Goal: Task Accomplishment & Management: Manage account settings

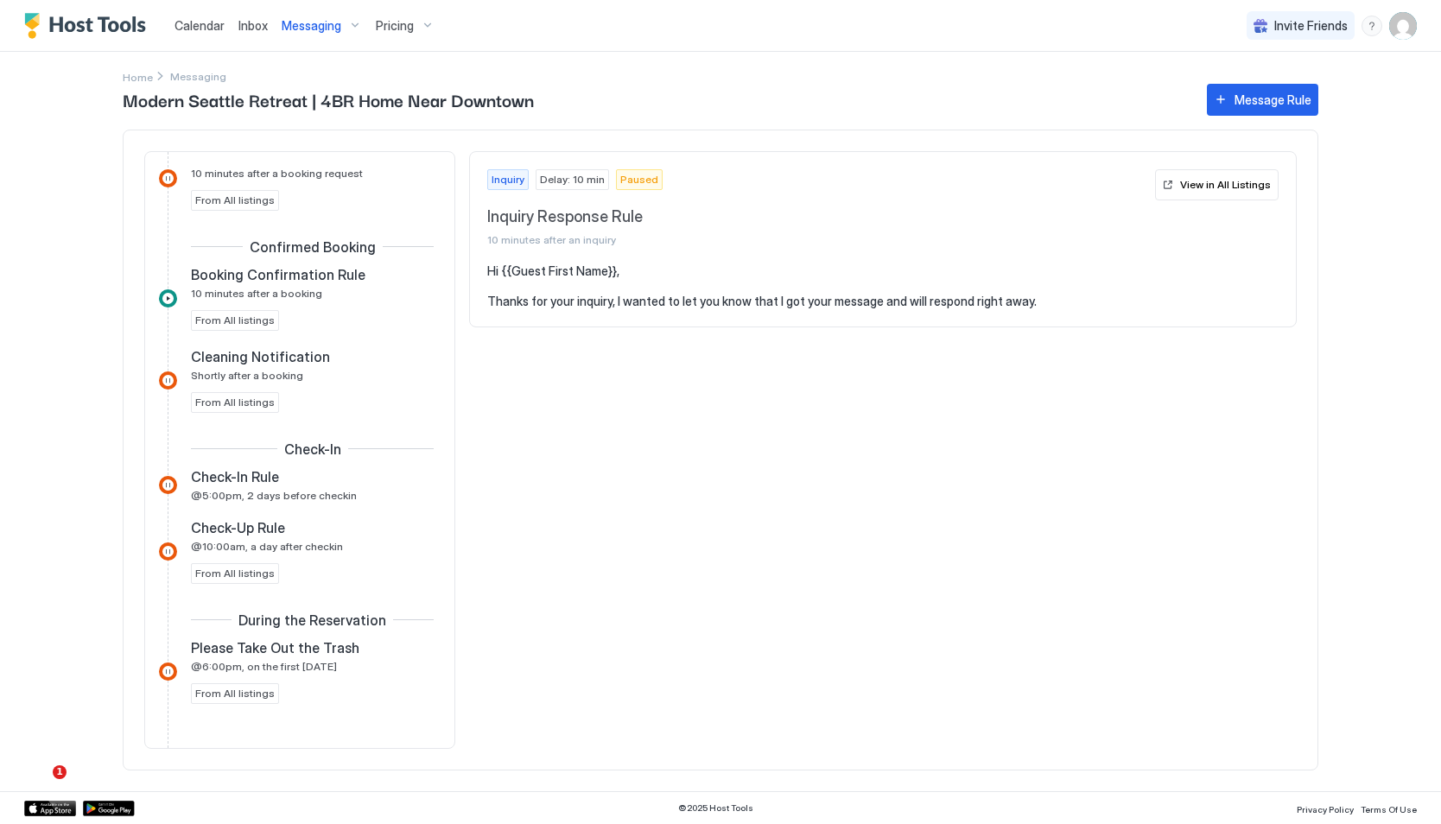
scroll to position [428, 0]
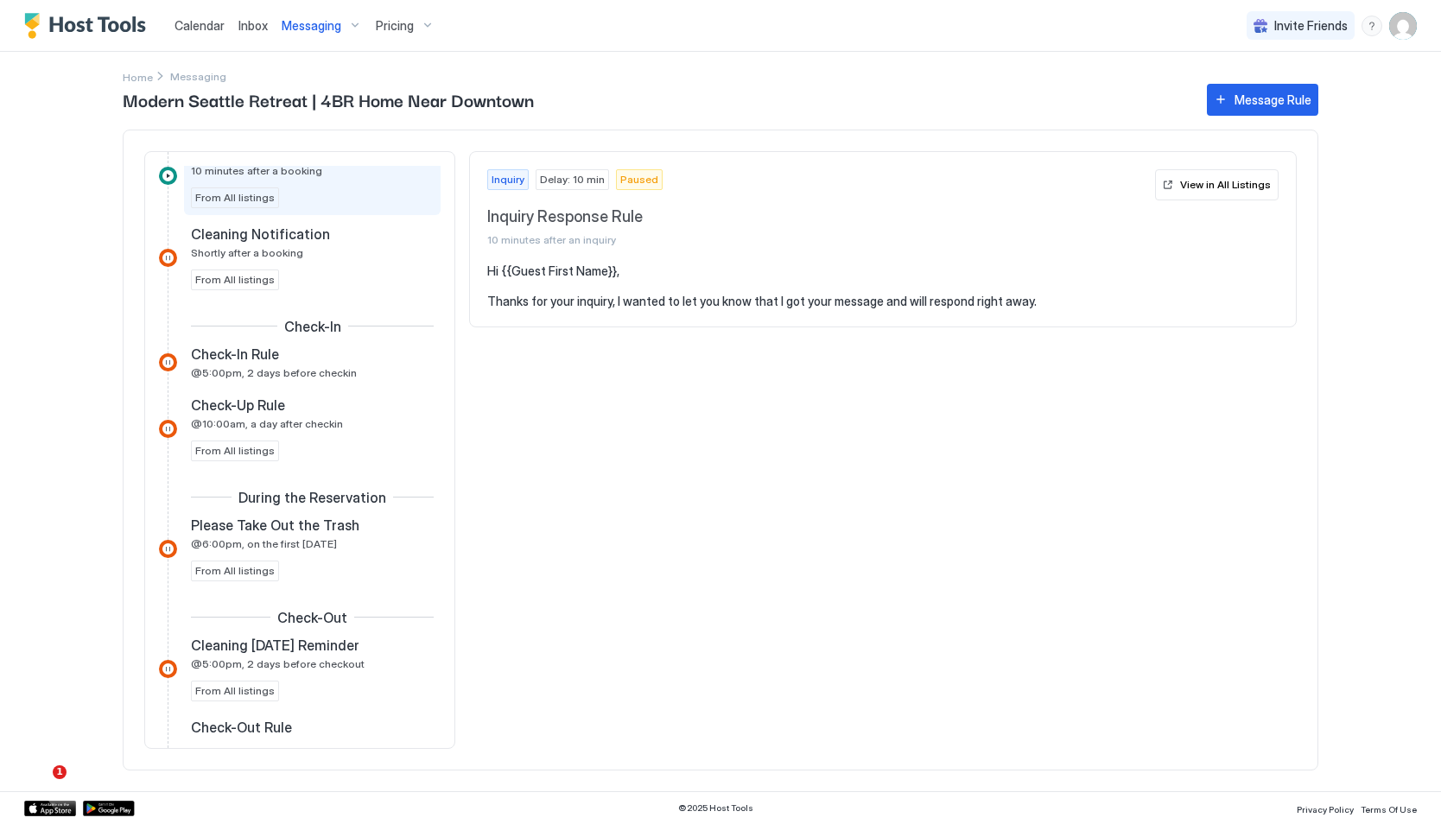
click at [255, 186] on div "Booking Confirmation Rule 10 minutes after a booking From All listings" at bounding box center [312, 175] width 243 height 65
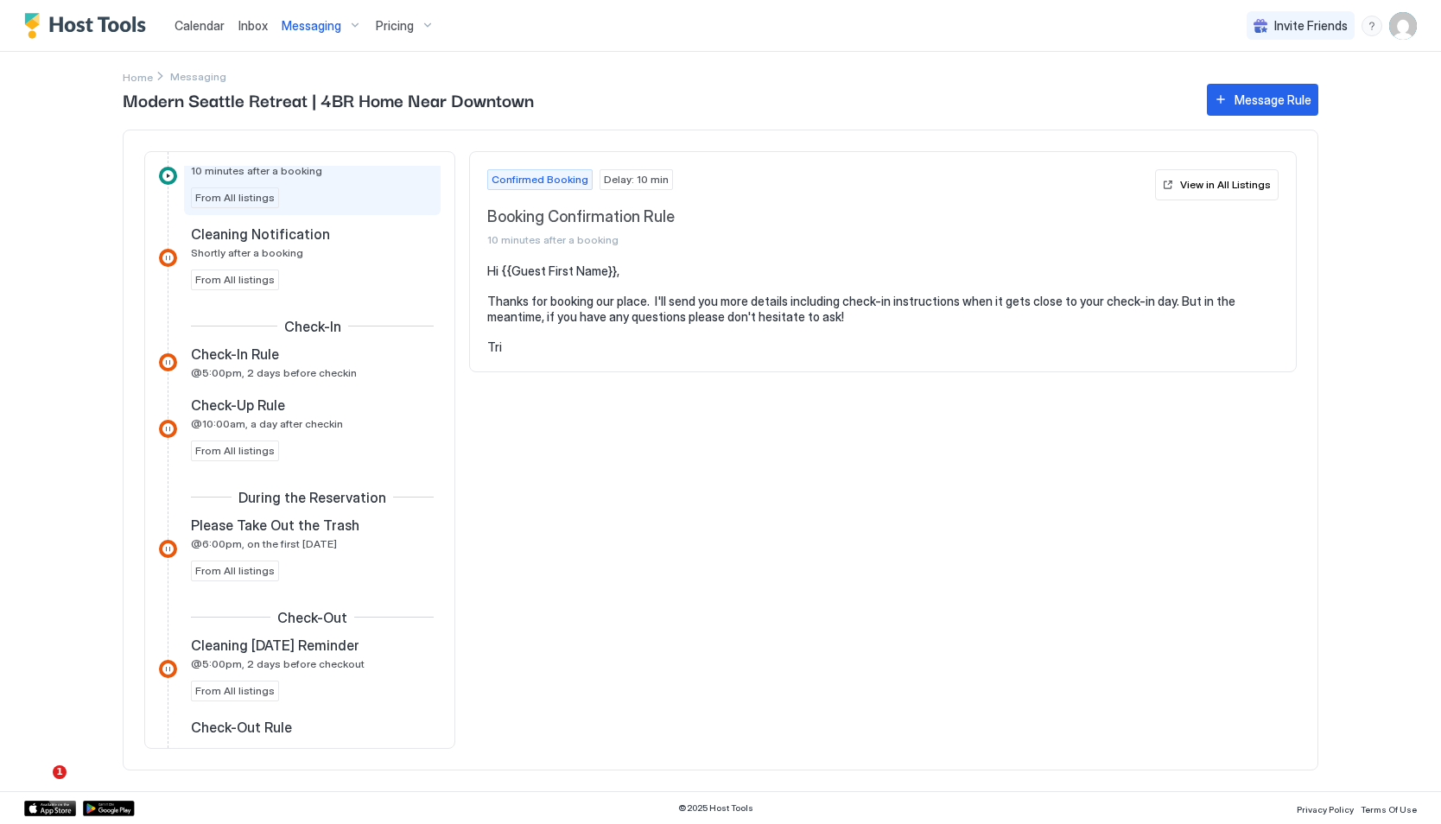
click at [247, 197] on span "From All listings" at bounding box center [234, 198] width 79 height 16
click at [1215, 181] on div "View in All Listings" at bounding box center [1225, 185] width 91 height 16
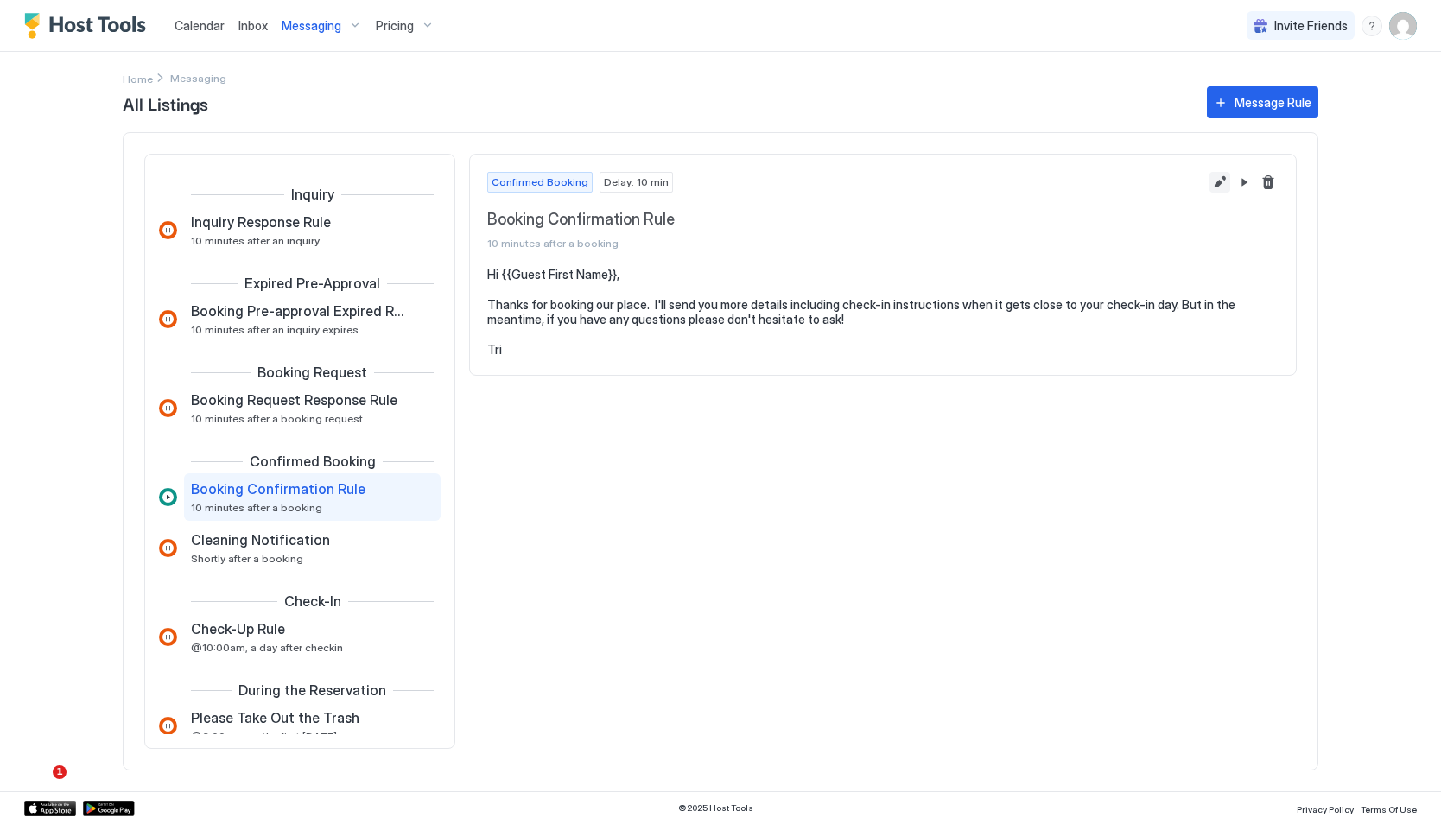
scroll to position [48, 0]
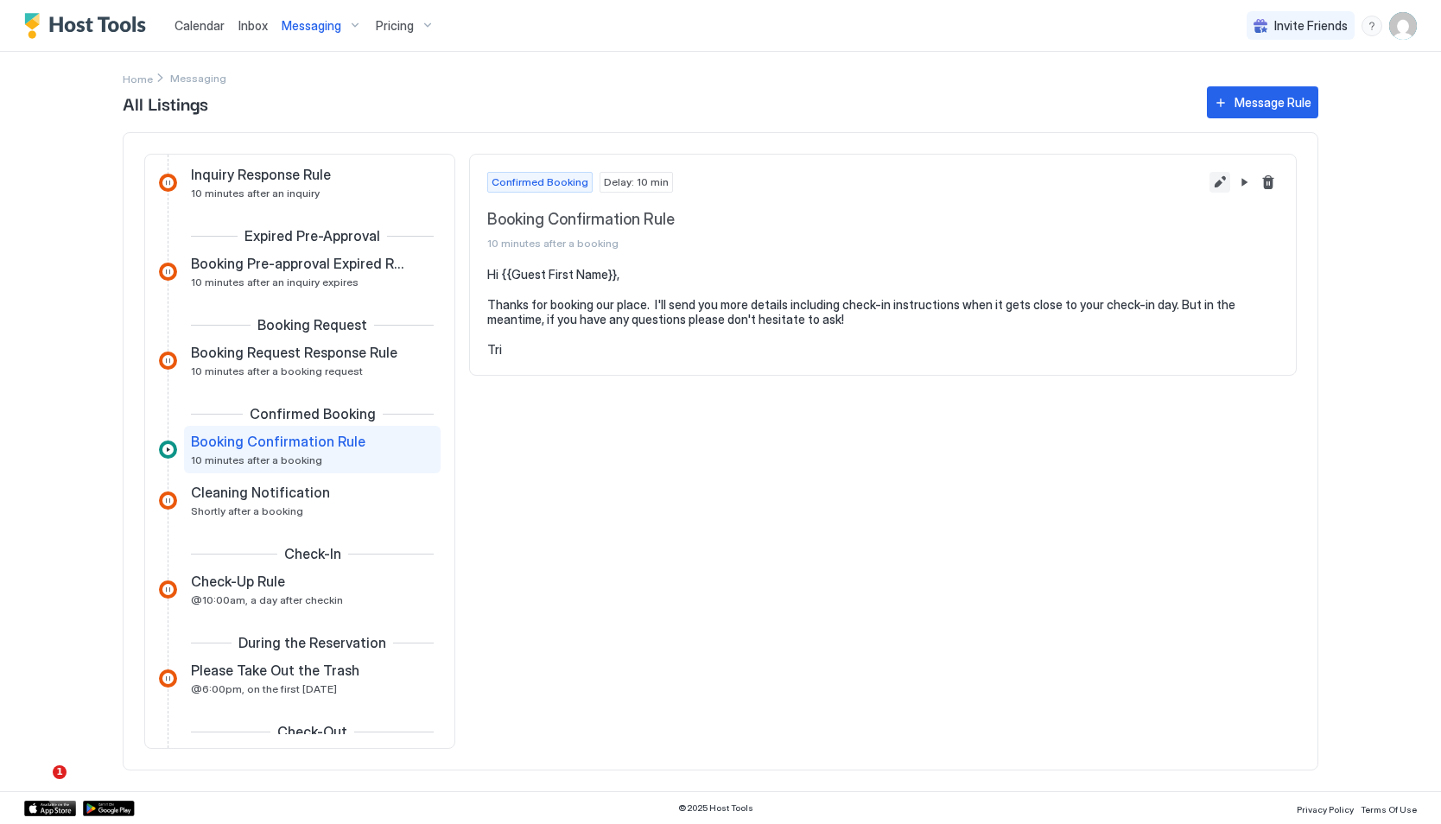
click at [1220, 178] on button "Edit message rule" at bounding box center [1219, 182] width 21 height 21
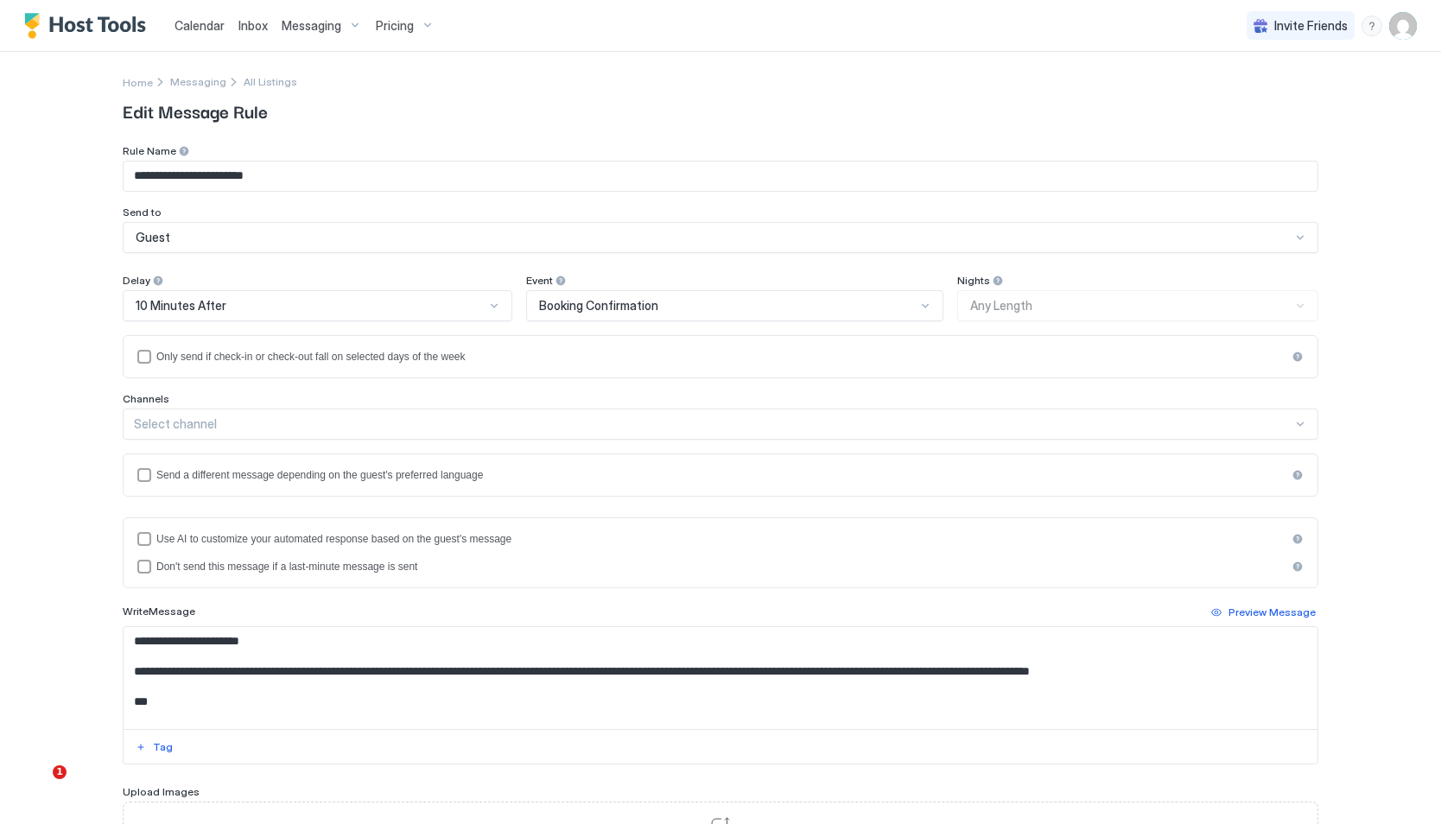
click at [201, 420] on div "Select channel" at bounding box center [713, 424] width 1158 height 16
click at [3, 450] on div "**********" at bounding box center [720, 412] width 1441 height 824
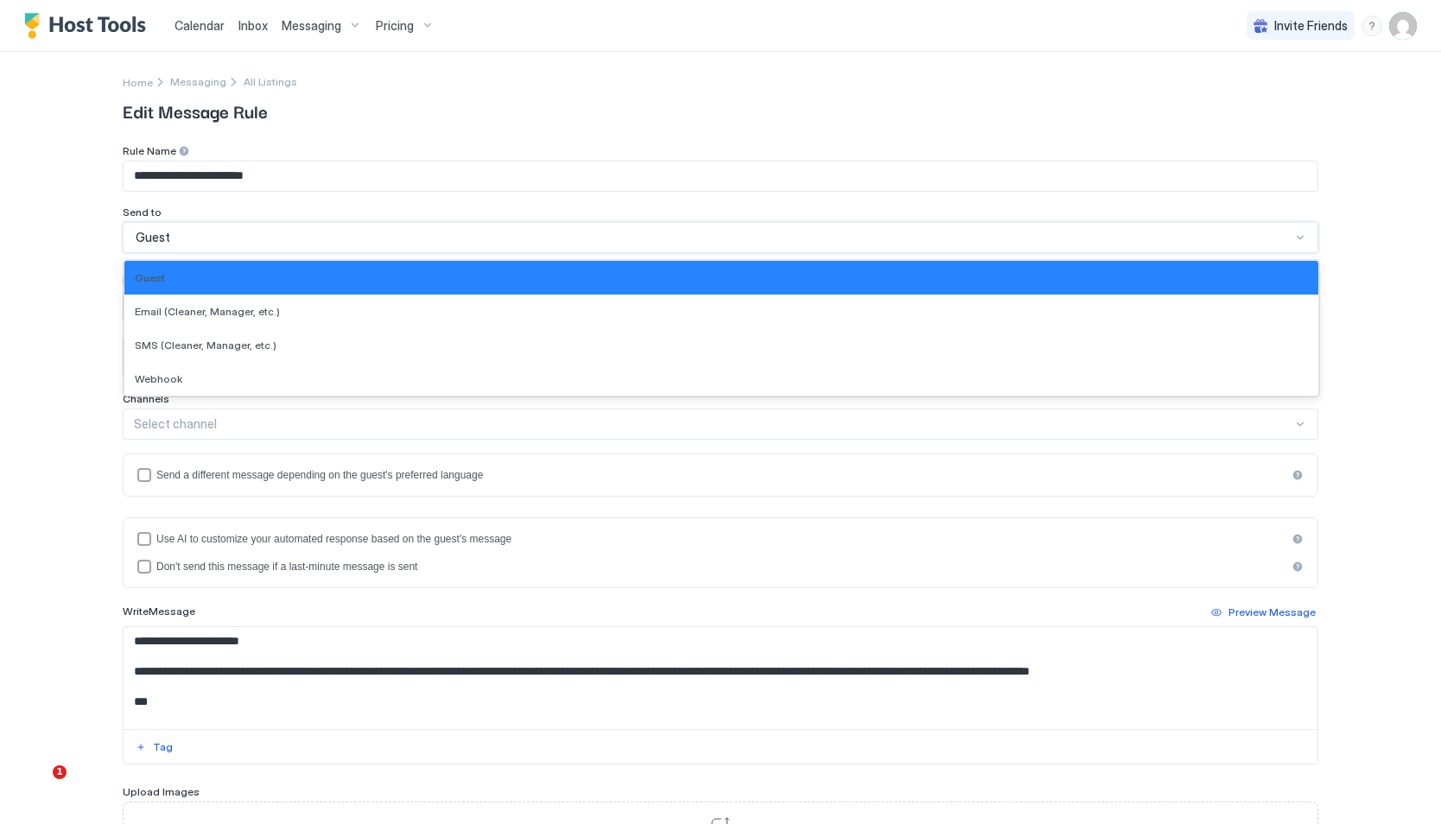
click at [206, 239] on div "Guest" at bounding box center [713, 238] width 1155 height 16
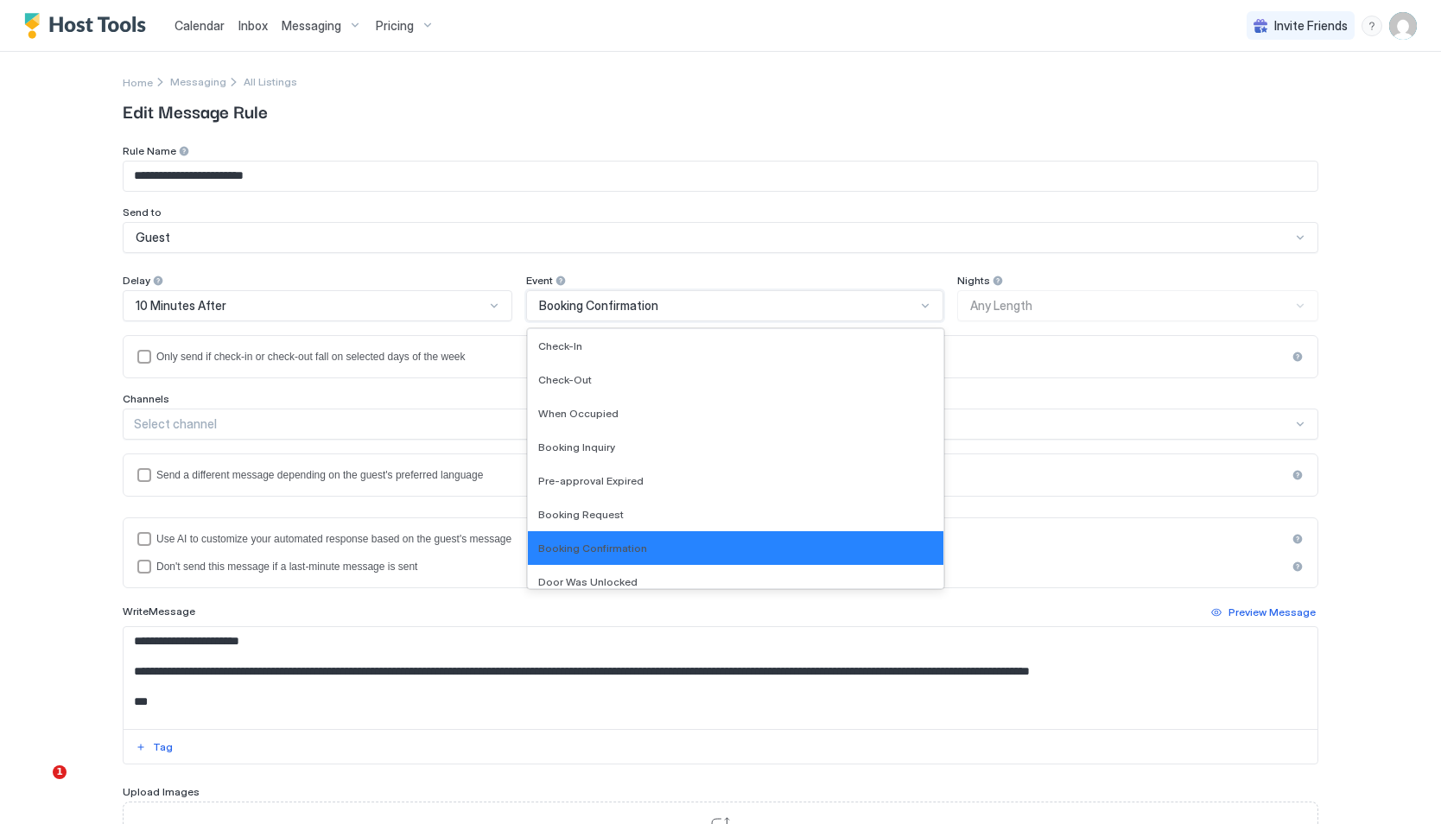
click at [665, 305] on div "Booking Confirmation" at bounding box center [727, 306] width 377 height 16
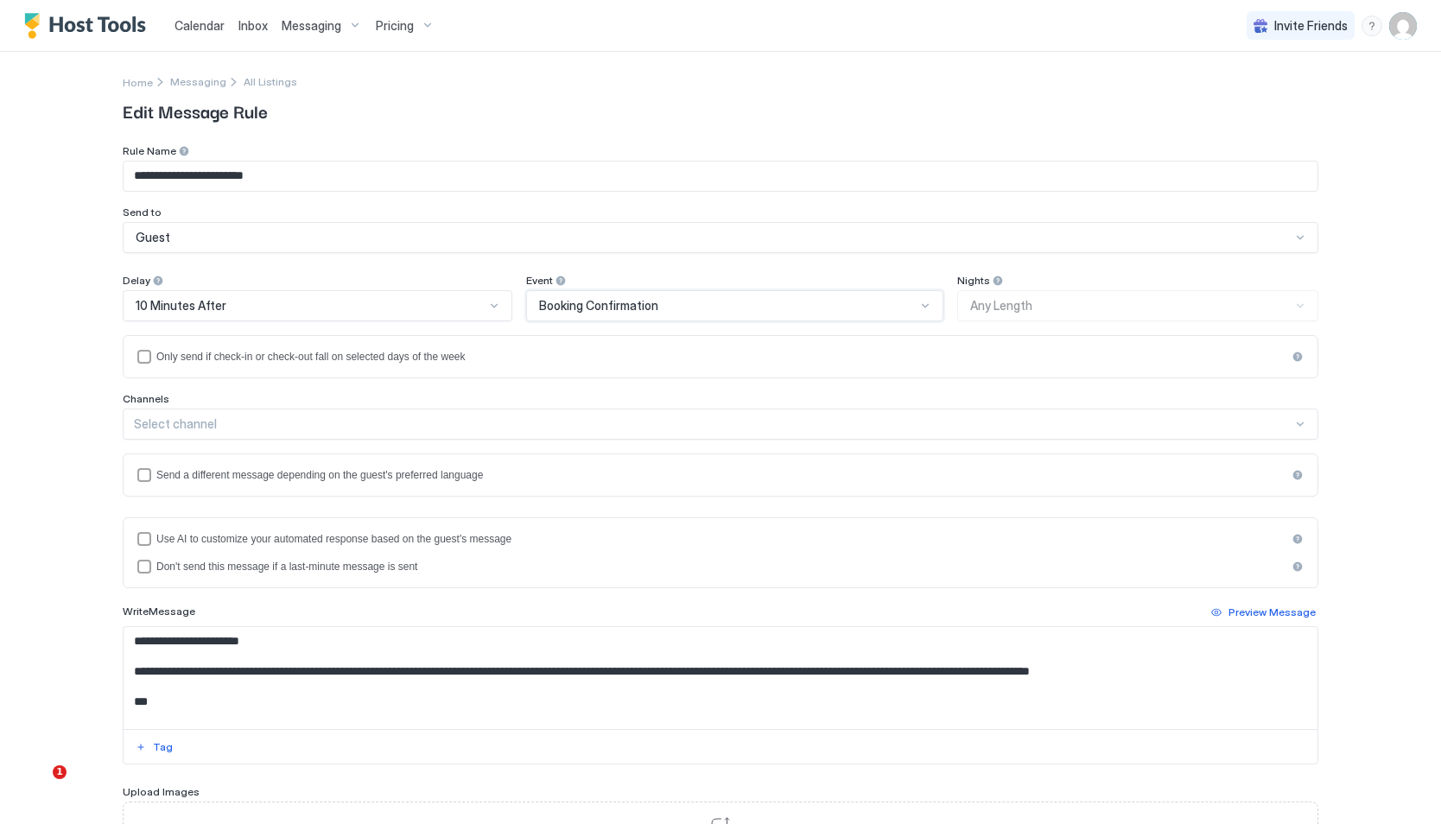
click at [665, 305] on div "Booking Confirmation" at bounding box center [727, 306] width 377 height 16
click at [248, 82] on span "All Listings" at bounding box center [271, 81] width 54 height 13
click at [198, 78] on span "Messaging" at bounding box center [198, 81] width 56 height 13
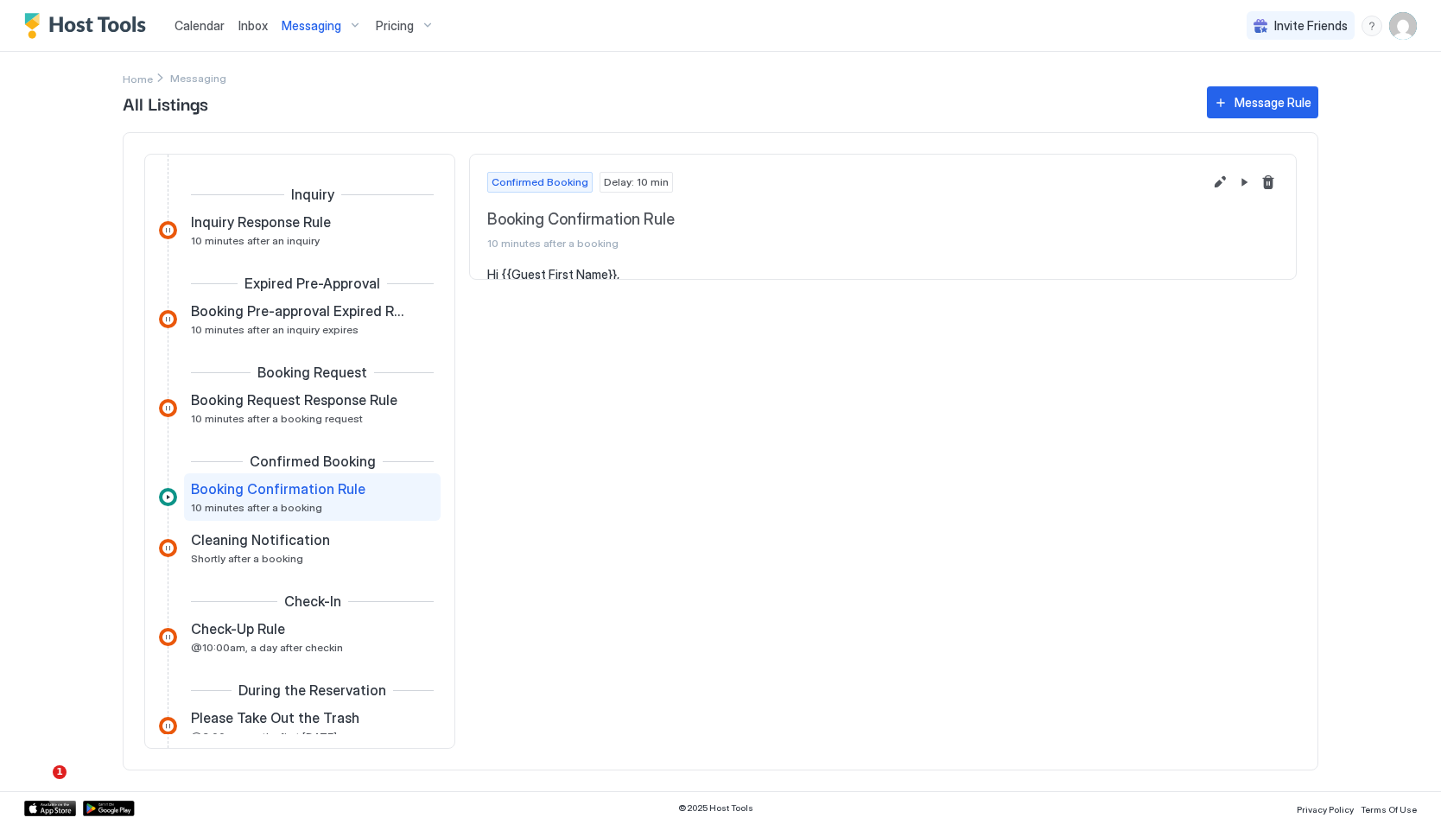
scroll to position [48, 0]
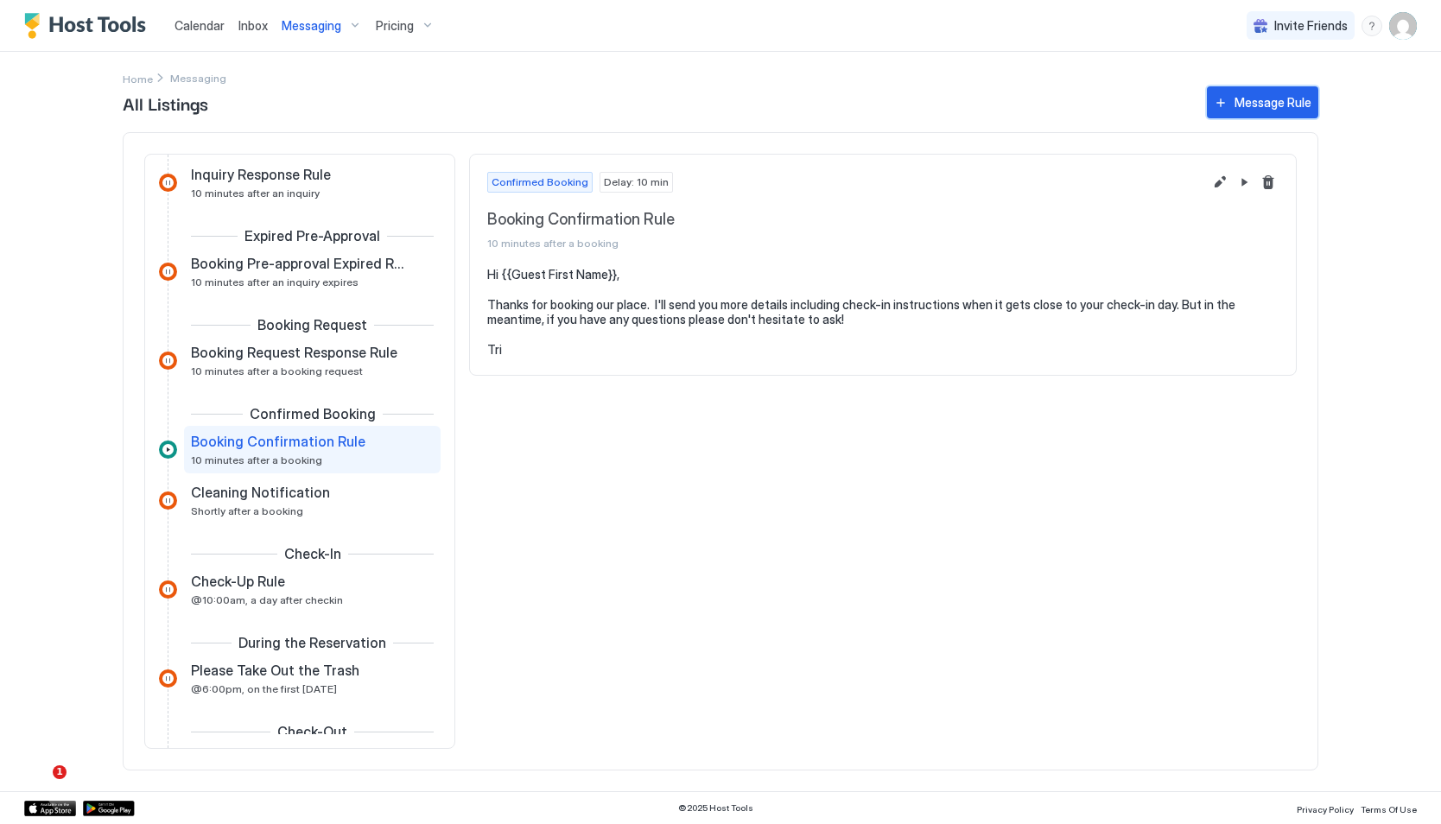
click at [1243, 97] on div "Message Rule" at bounding box center [1272, 102] width 77 height 18
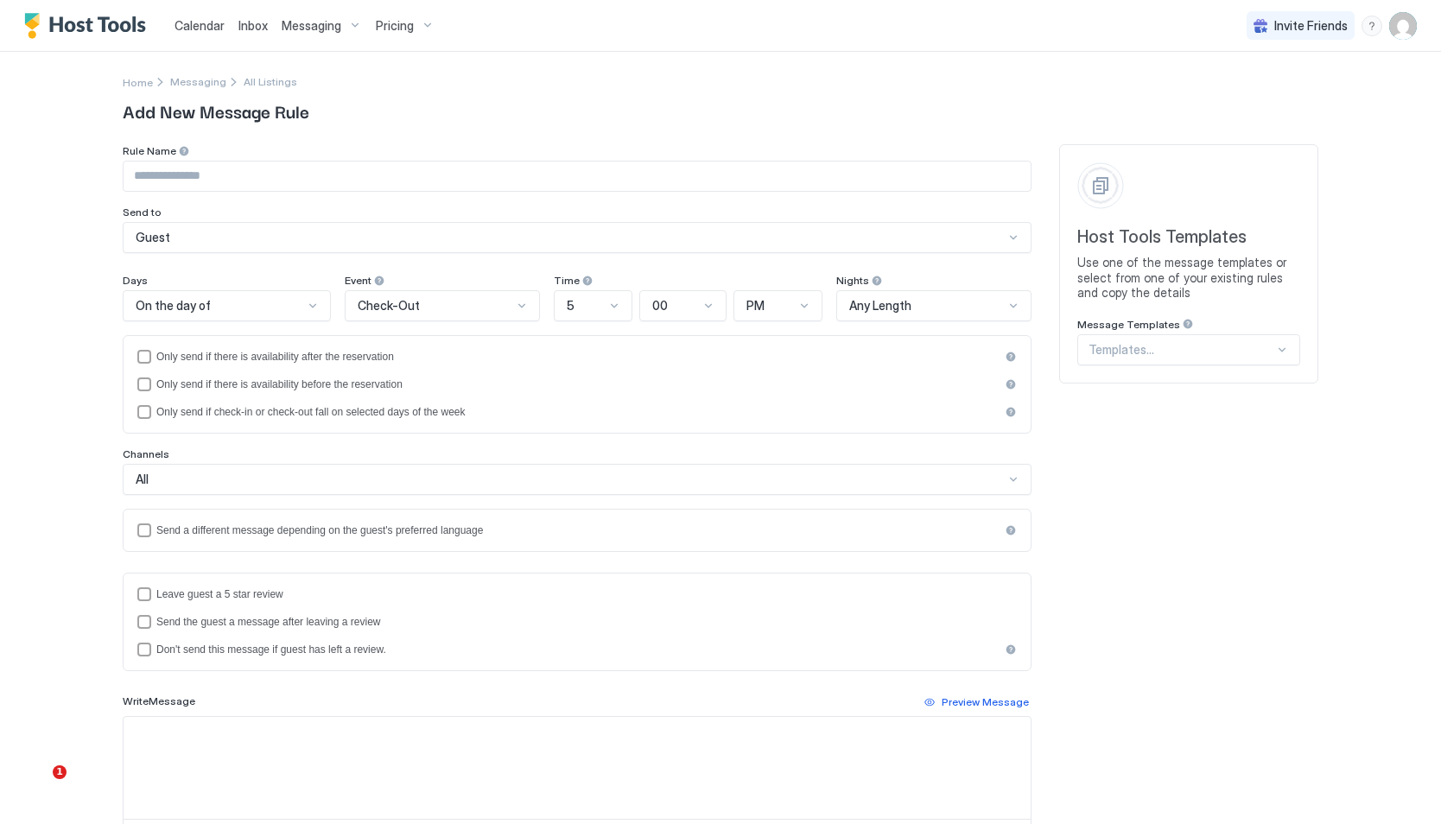
click at [258, 230] on div "Guest" at bounding box center [570, 238] width 868 height 16
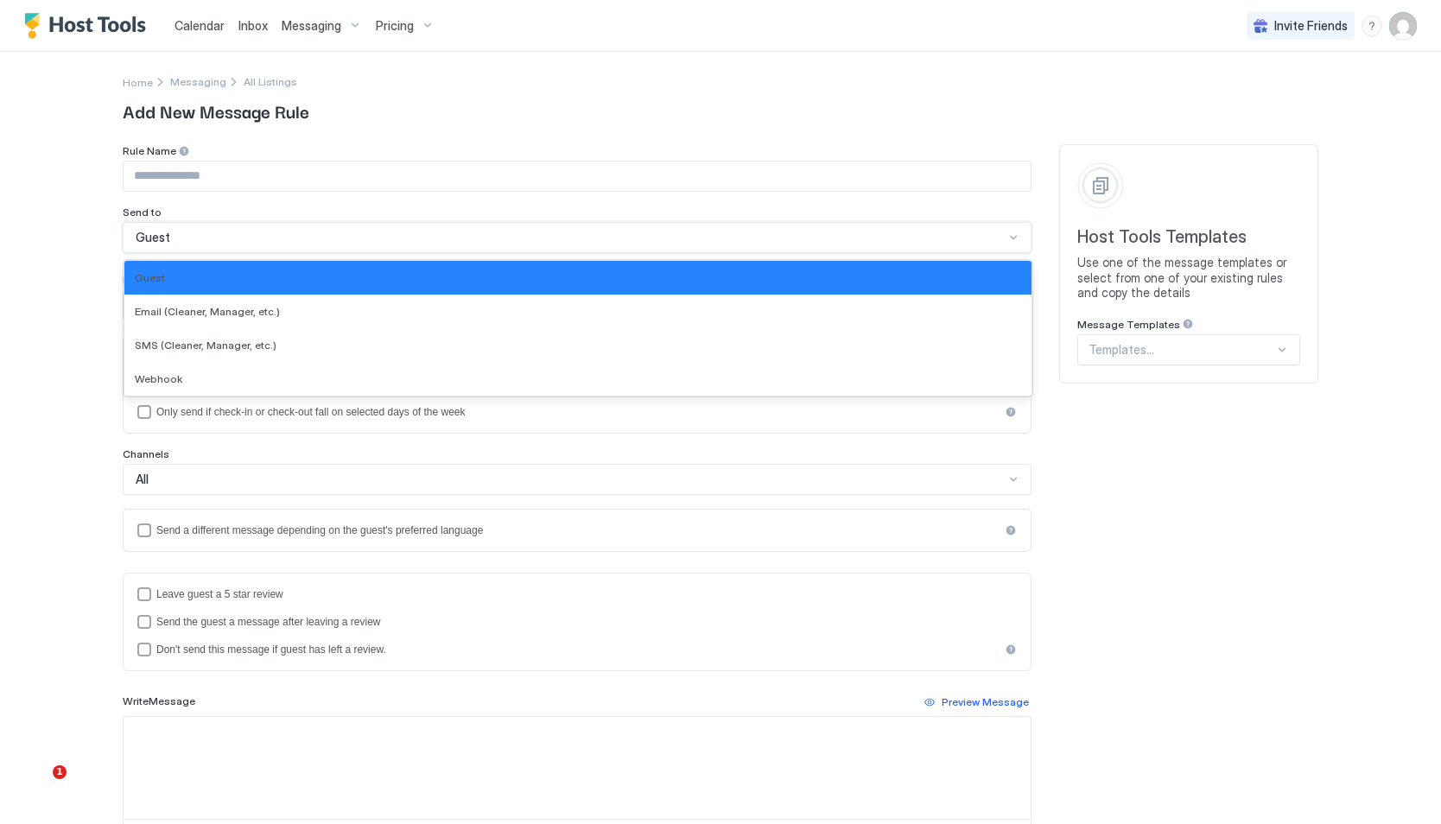
click at [258, 230] on div "Guest" at bounding box center [570, 238] width 868 height 16
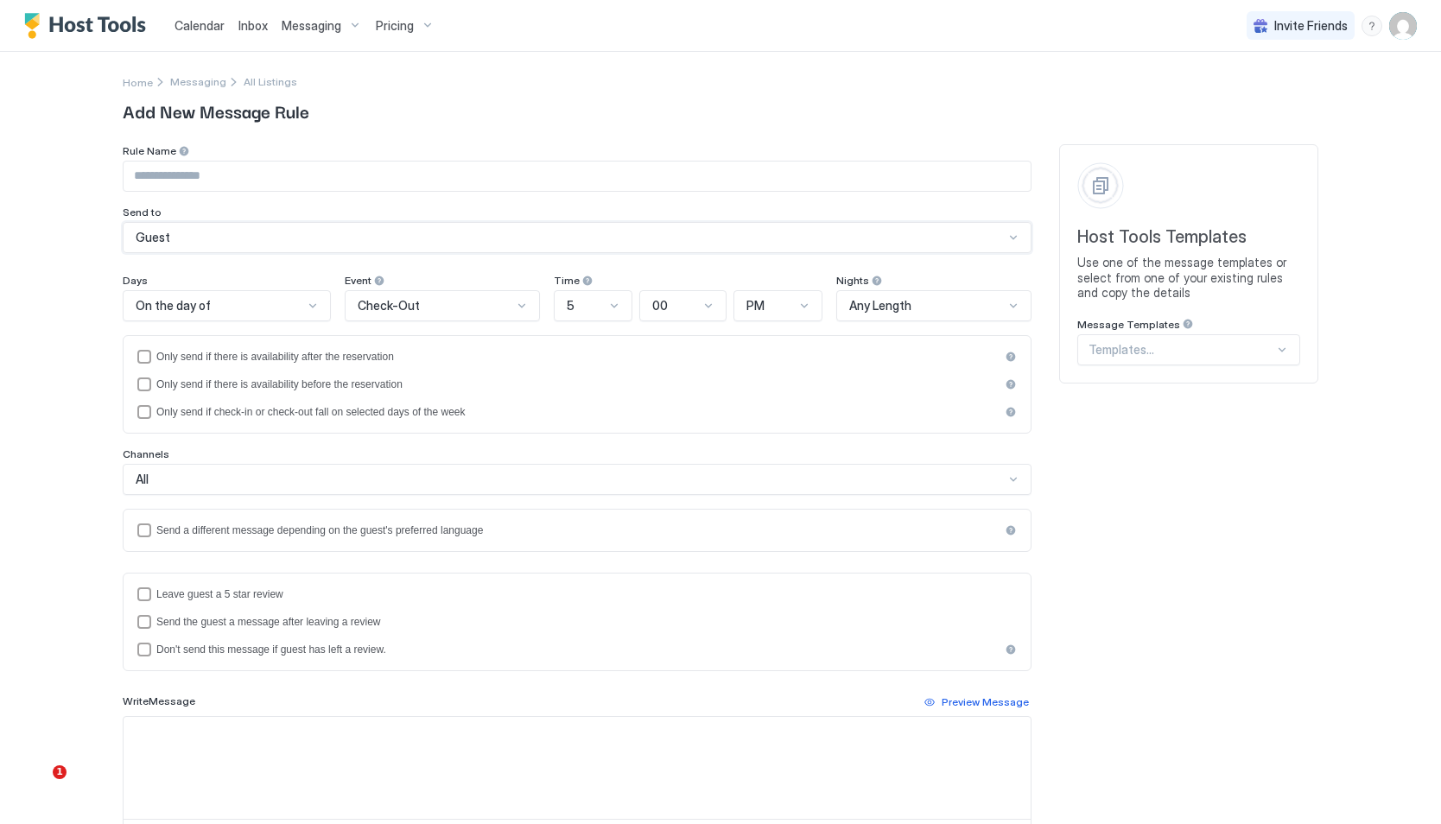
click at [694, 467] on div "All" at bounding box center [577, 479] width 909 height 31
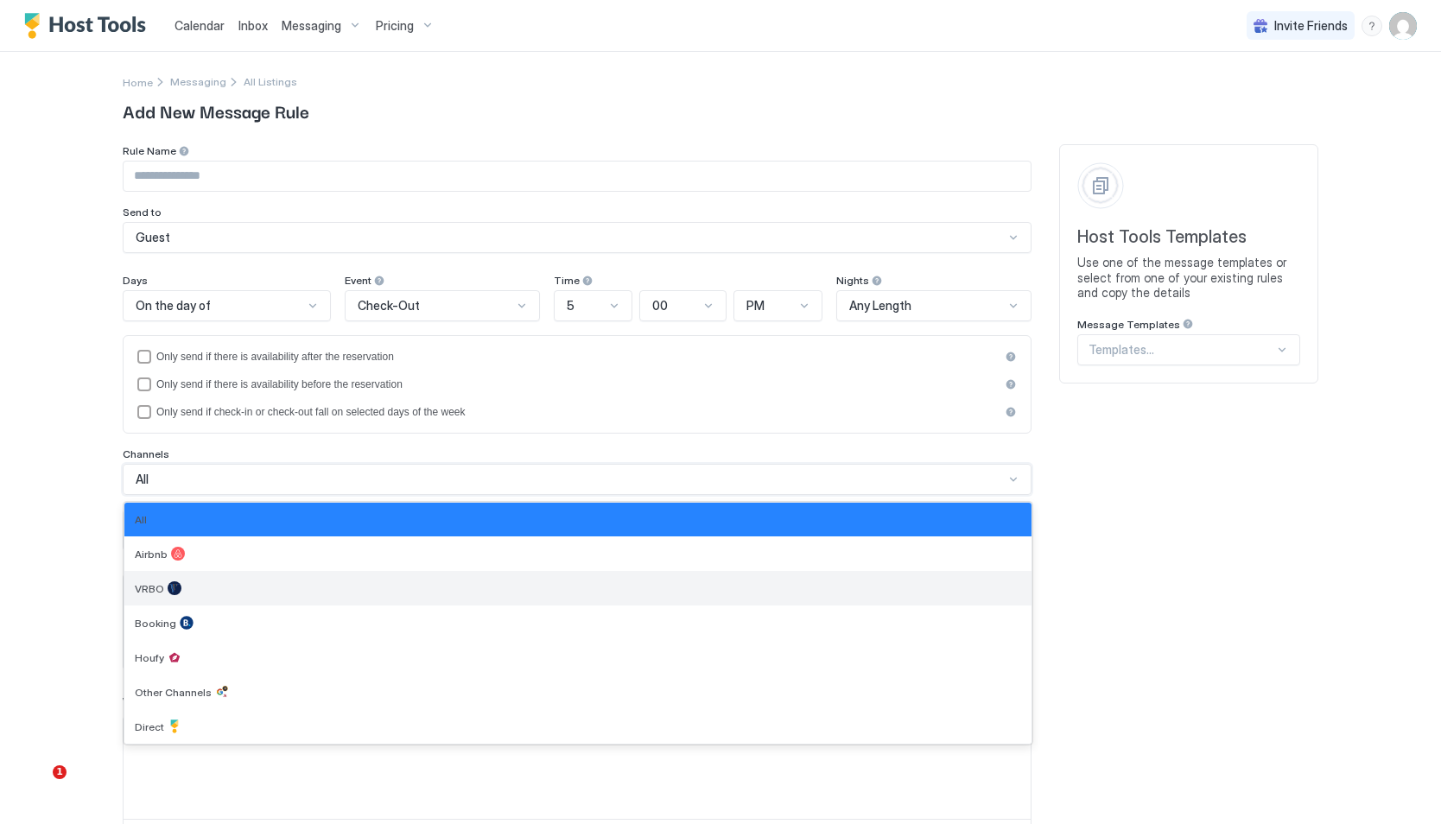
click at [531, 572] on div "VRBO" at bounding box center [577, 588] width 907 height 35
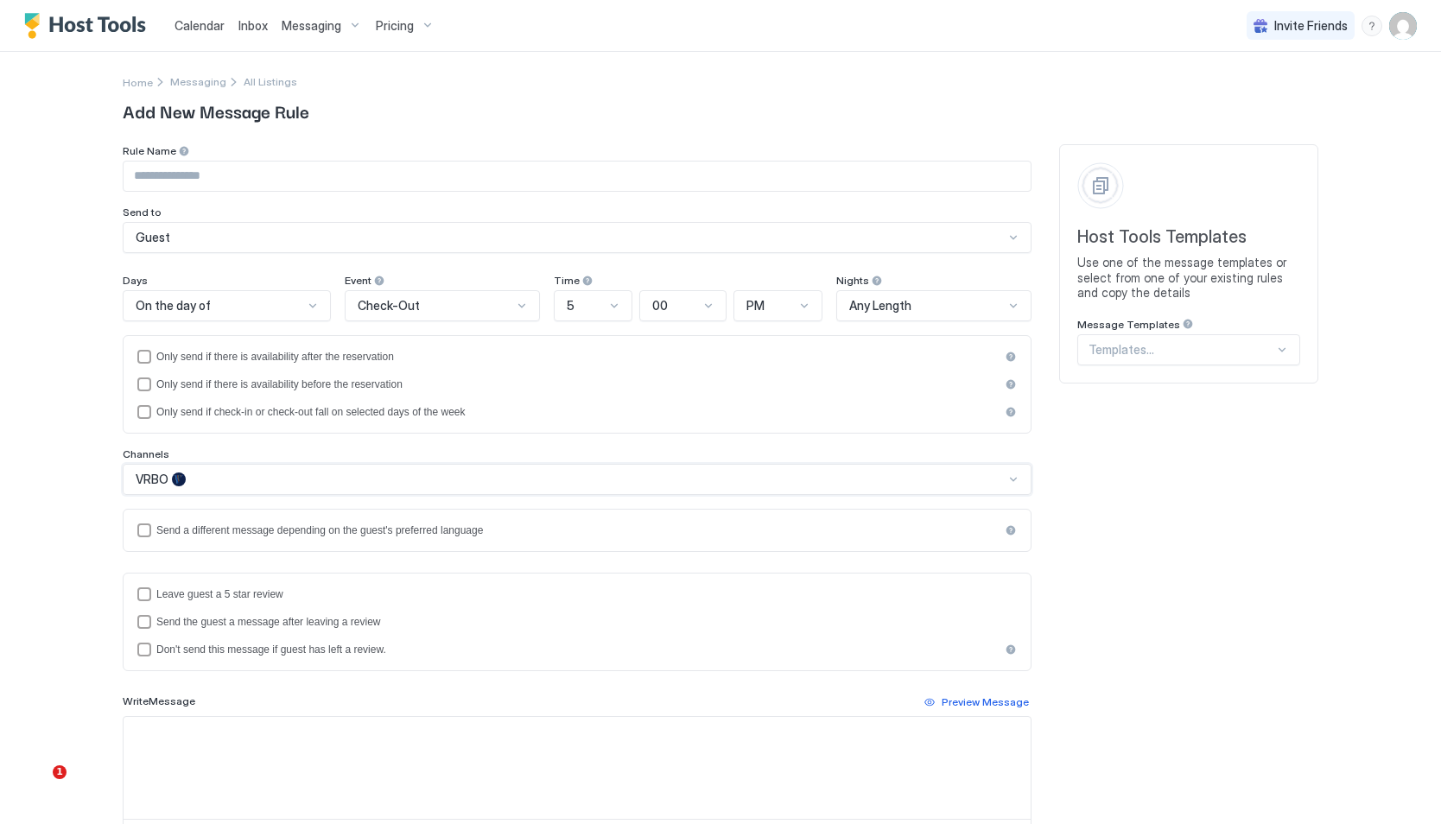
click at [575, 459] on div "Channels" at bounding box center [577, 455] width 909 height 16
click at [556, 473] on div "VRBO" at bounding box center [570, 480] width 868 height 16
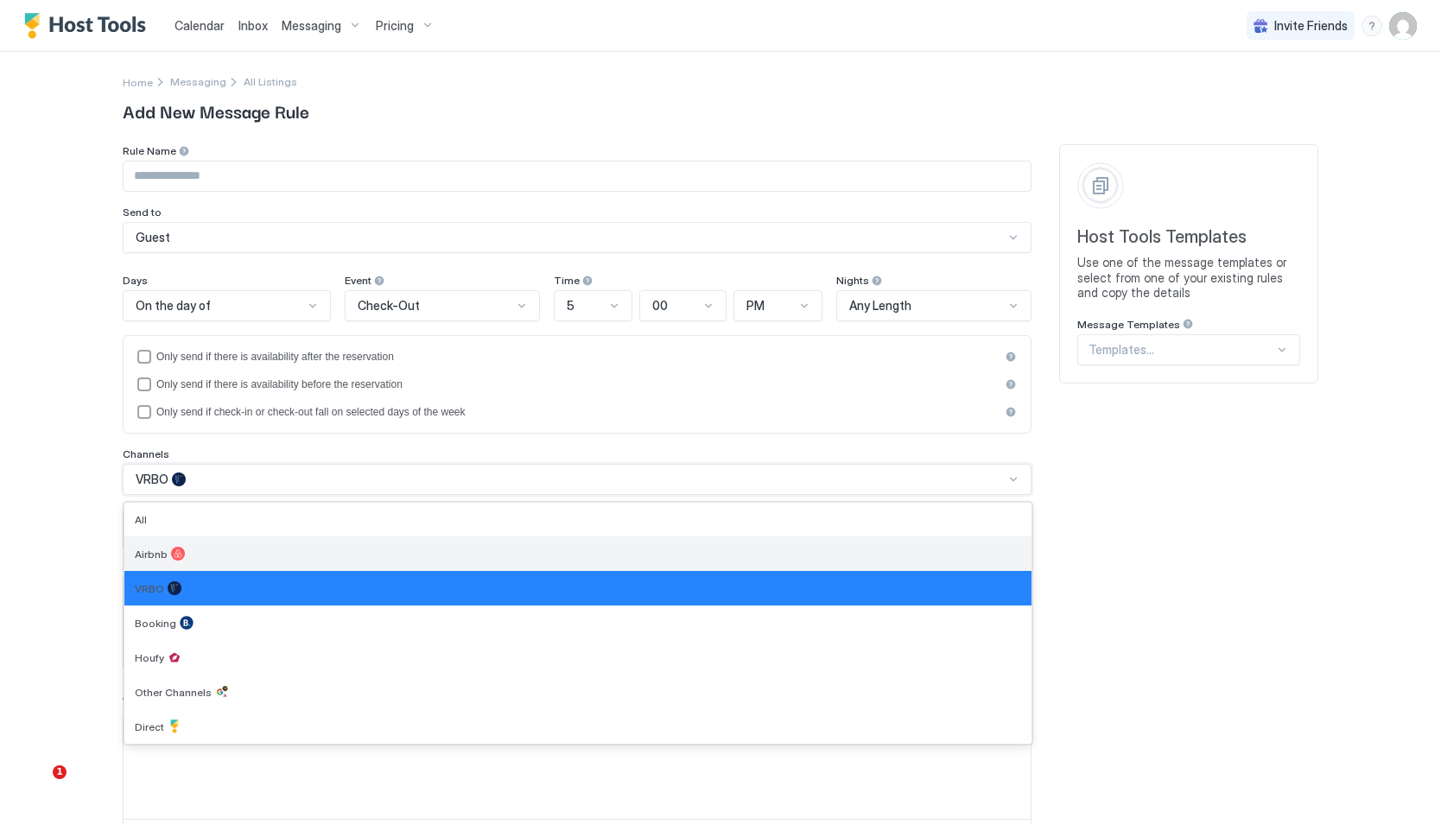
click at [496, 554] on div "Airbnb" at bounding box center [578, 554] width 886 height 14
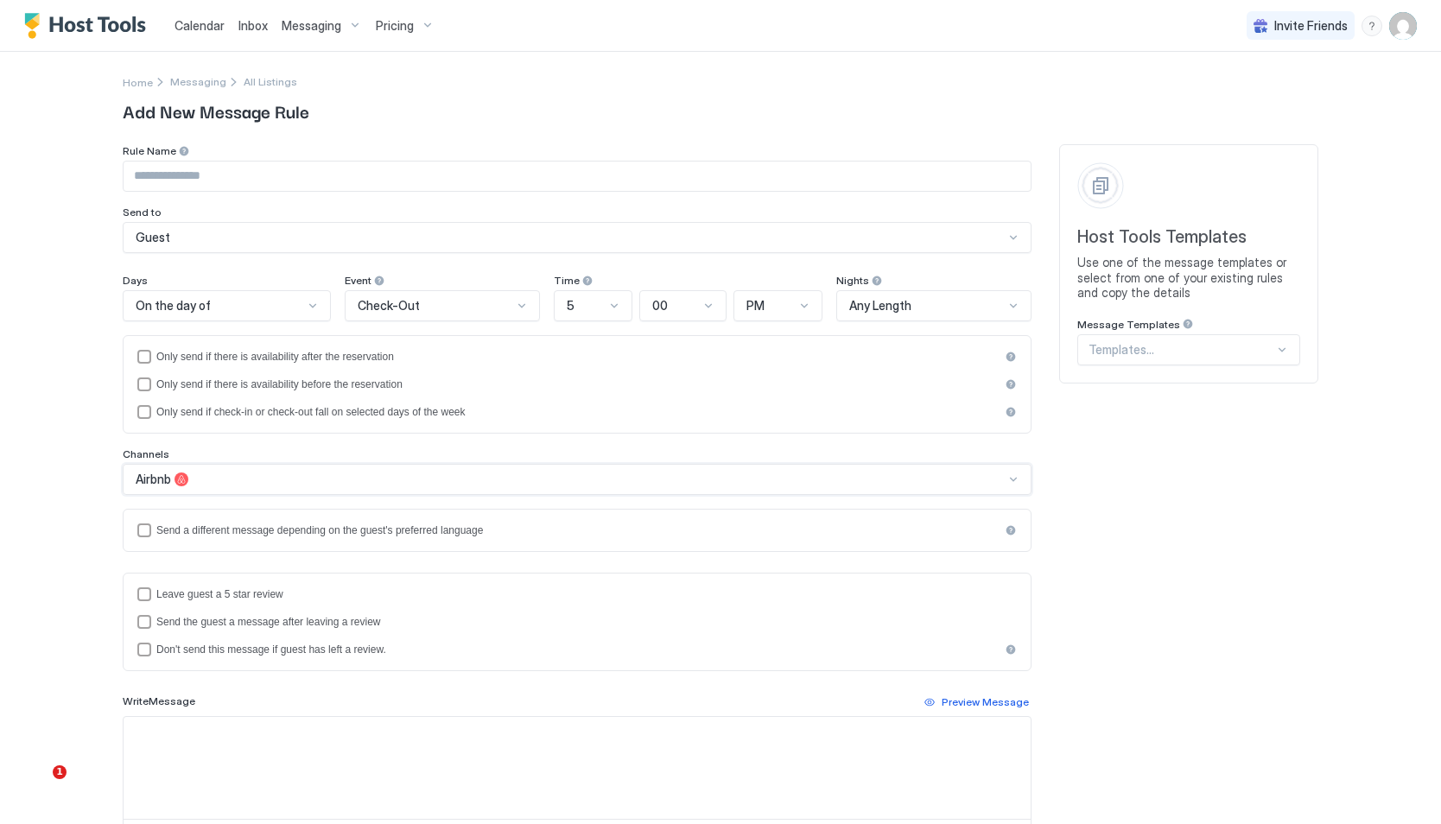
click at [263, 81] on span "All Listings" at bounding box center [271, 81] width 54 height 13
click at [197, 79] on span "Messaging" at bounding box center [198, 81] width 56 height 13
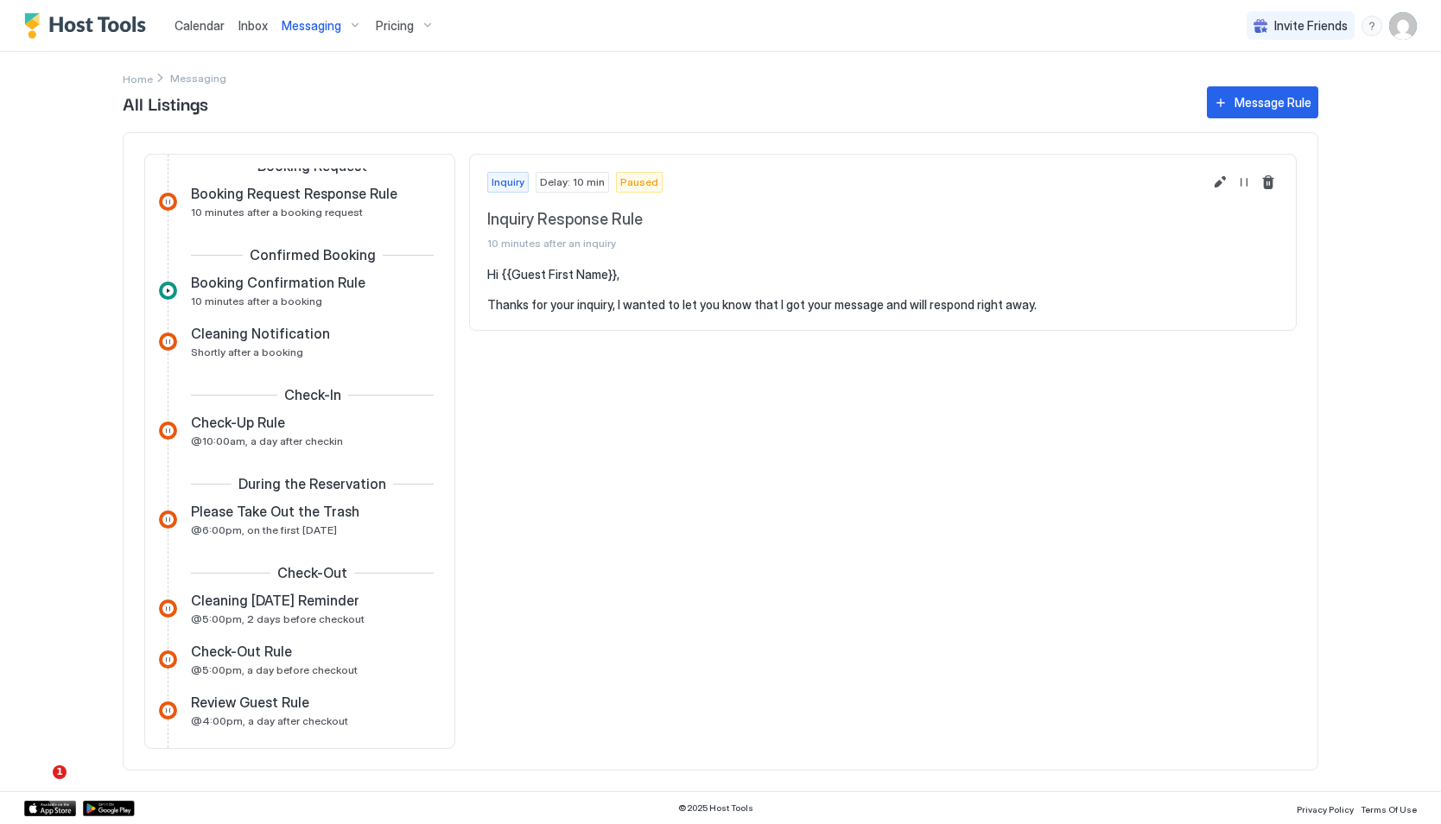
scroll to position [35, 0]
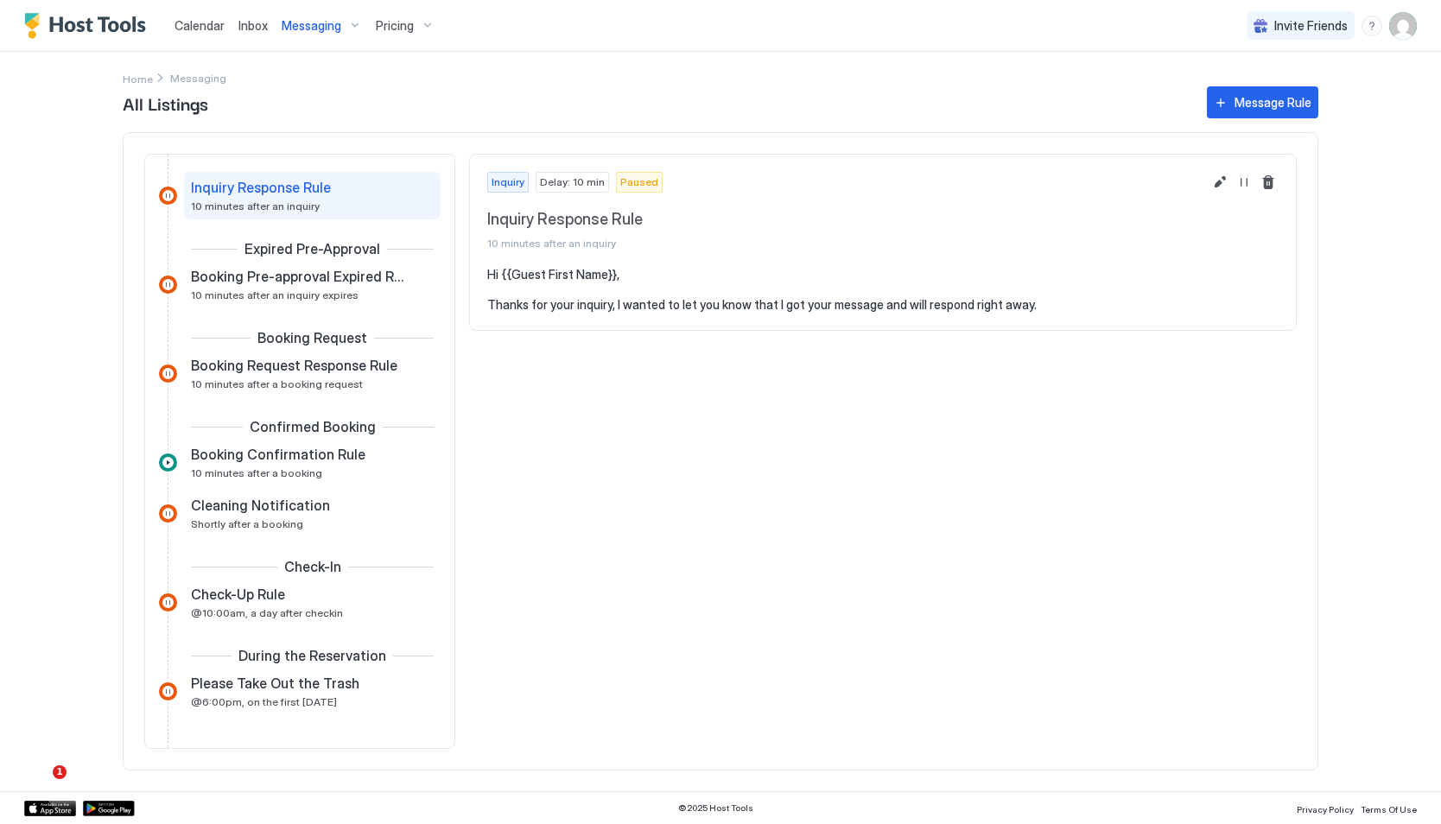
click at [173, 73] on span "Messaging" at bounding box center [198, 78] width 56 height 13
click at [138, 79] on span "Home" at bounding box center [138, 79] width 30 height 13
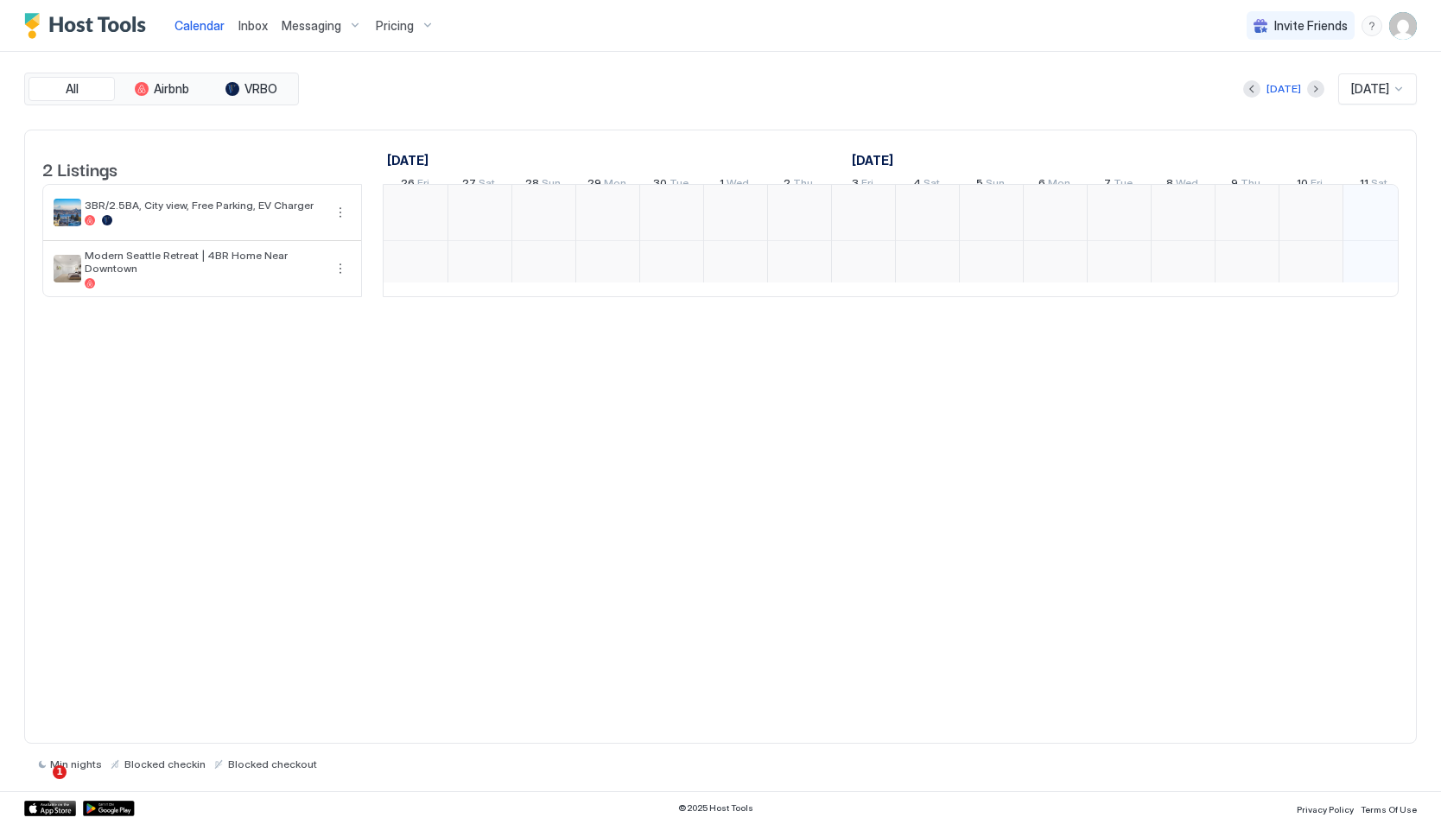
scroll to position [0, 960]
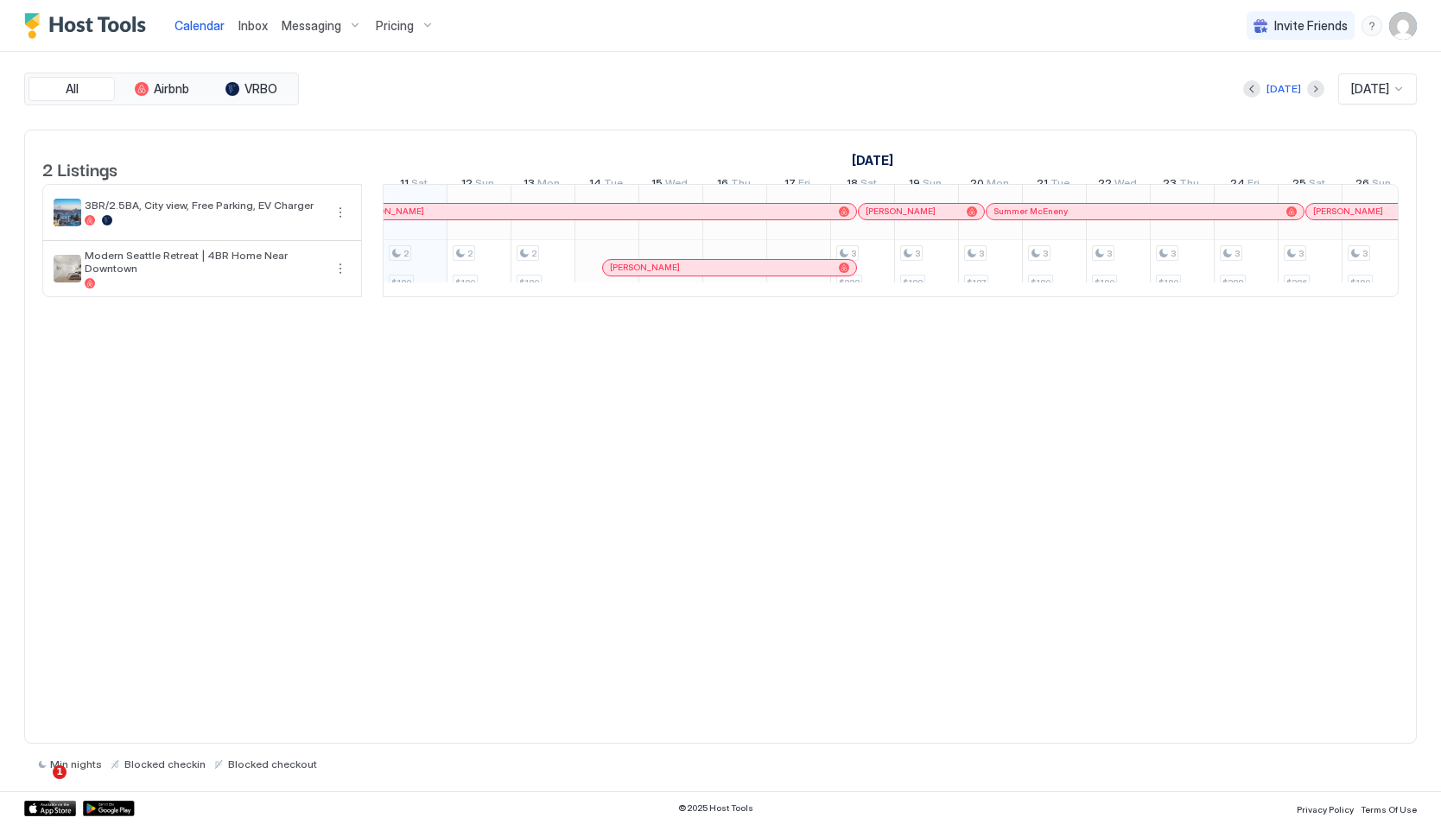
click at [311, 22] on span "Messaging" at bounding box center [312, 26] width 60 height 16
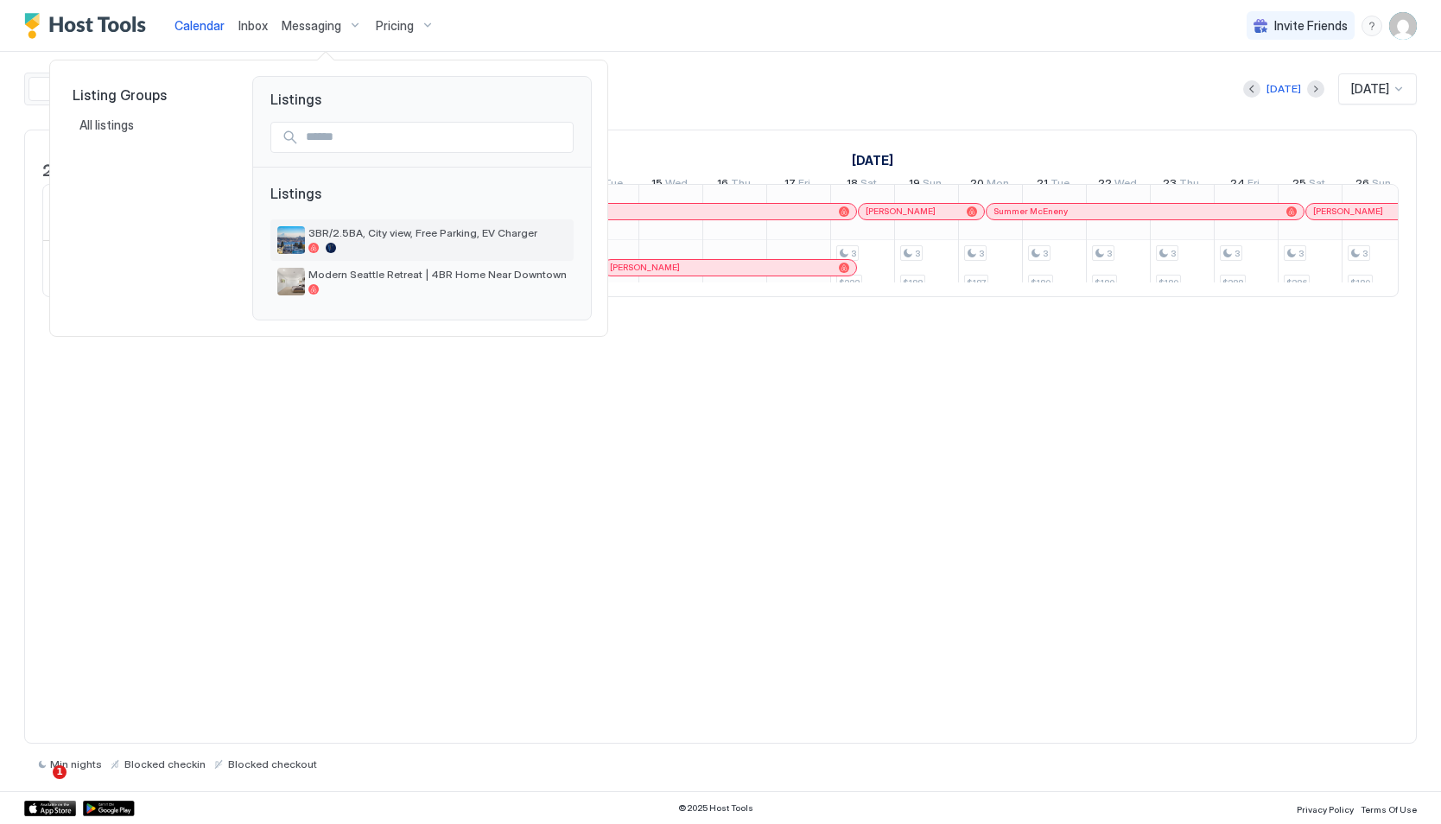
click at [369, 238] on span "3BR/2.5BA, City view, Free Parking, EV Charger" at bounding box center [437, 232] width 258 height 13
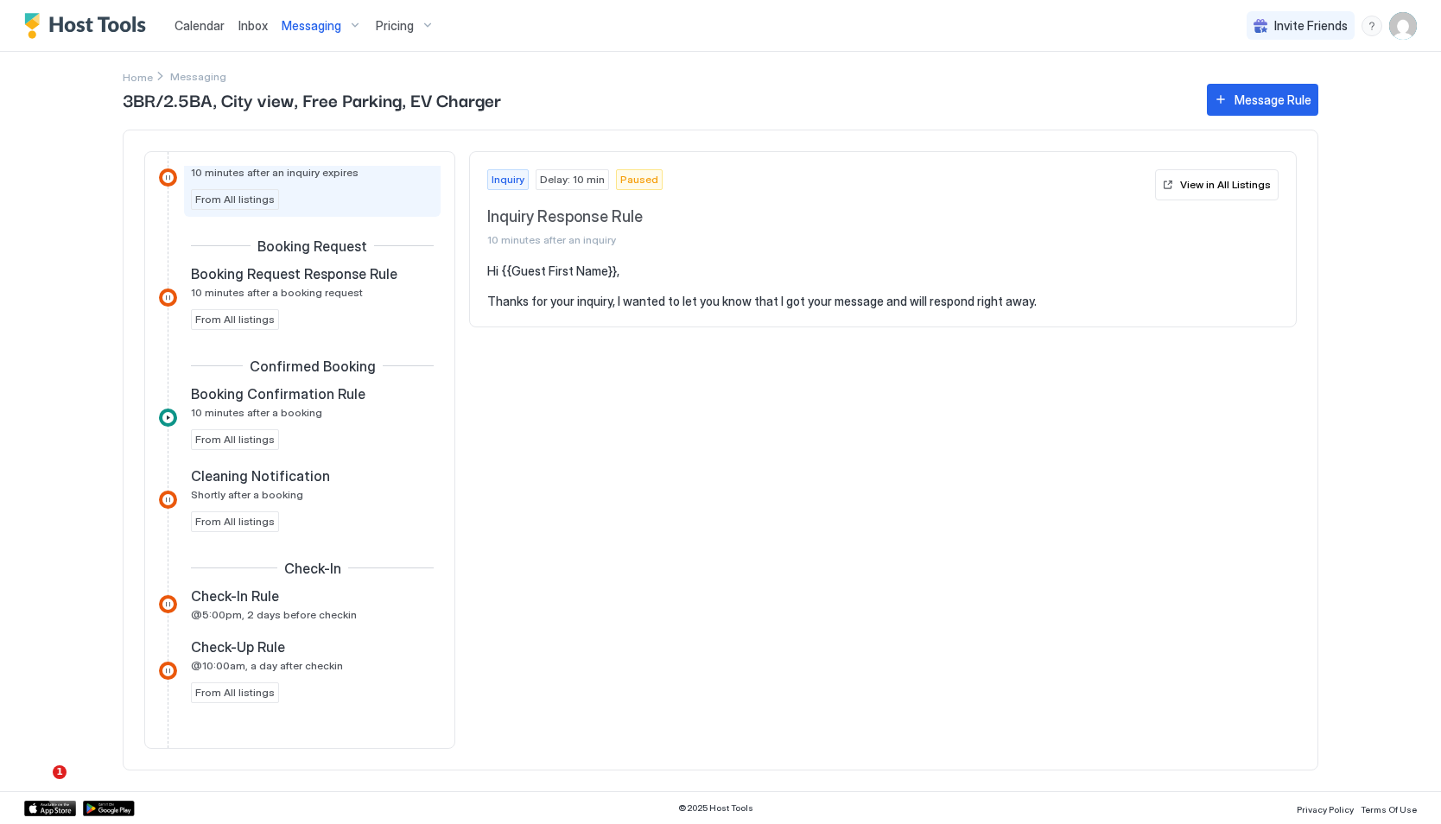
scroll to position [189, 0]
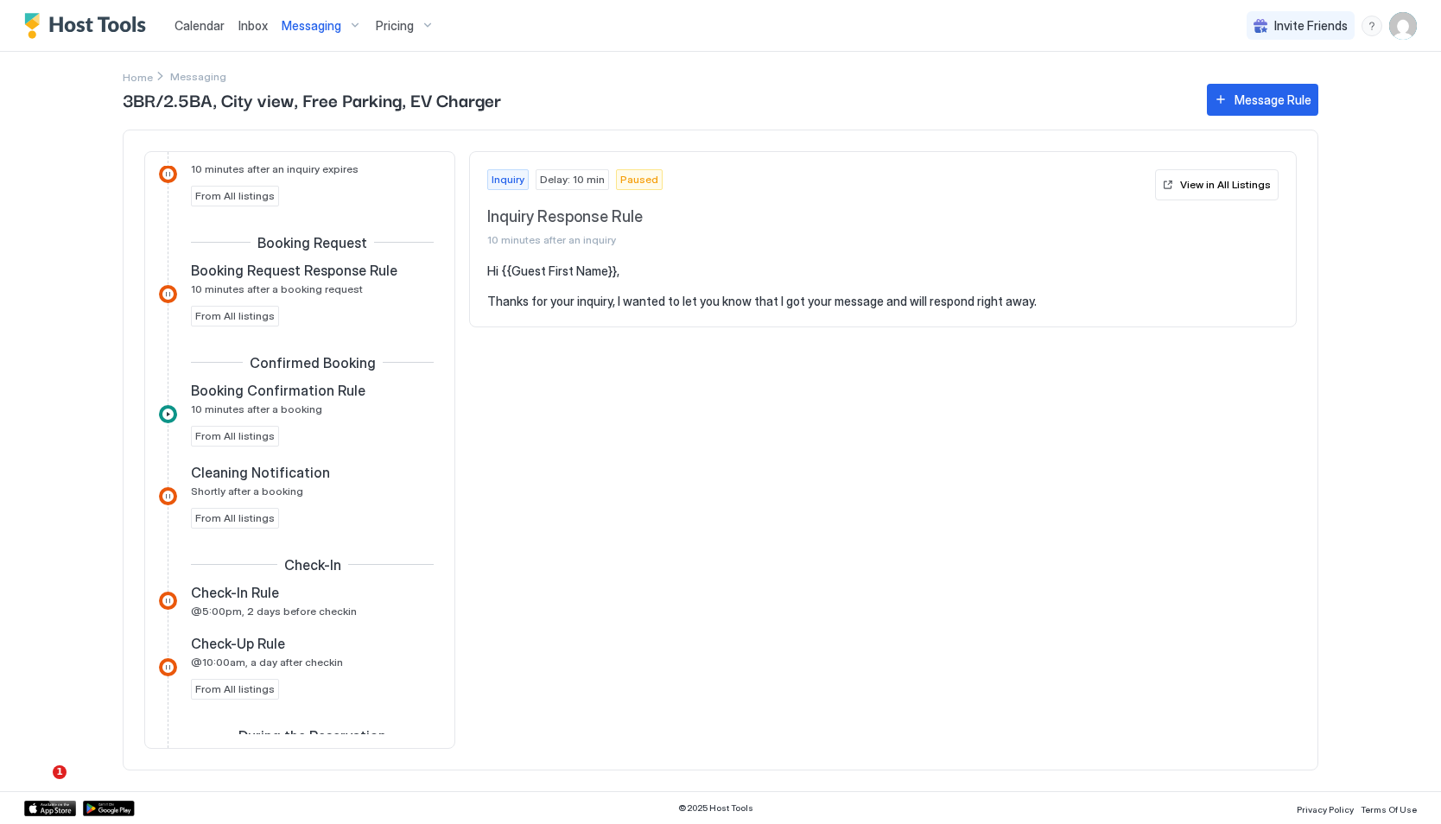
click at [333, 23] on span "Messaging" at bounding box center [312, 26] width 60 height 16
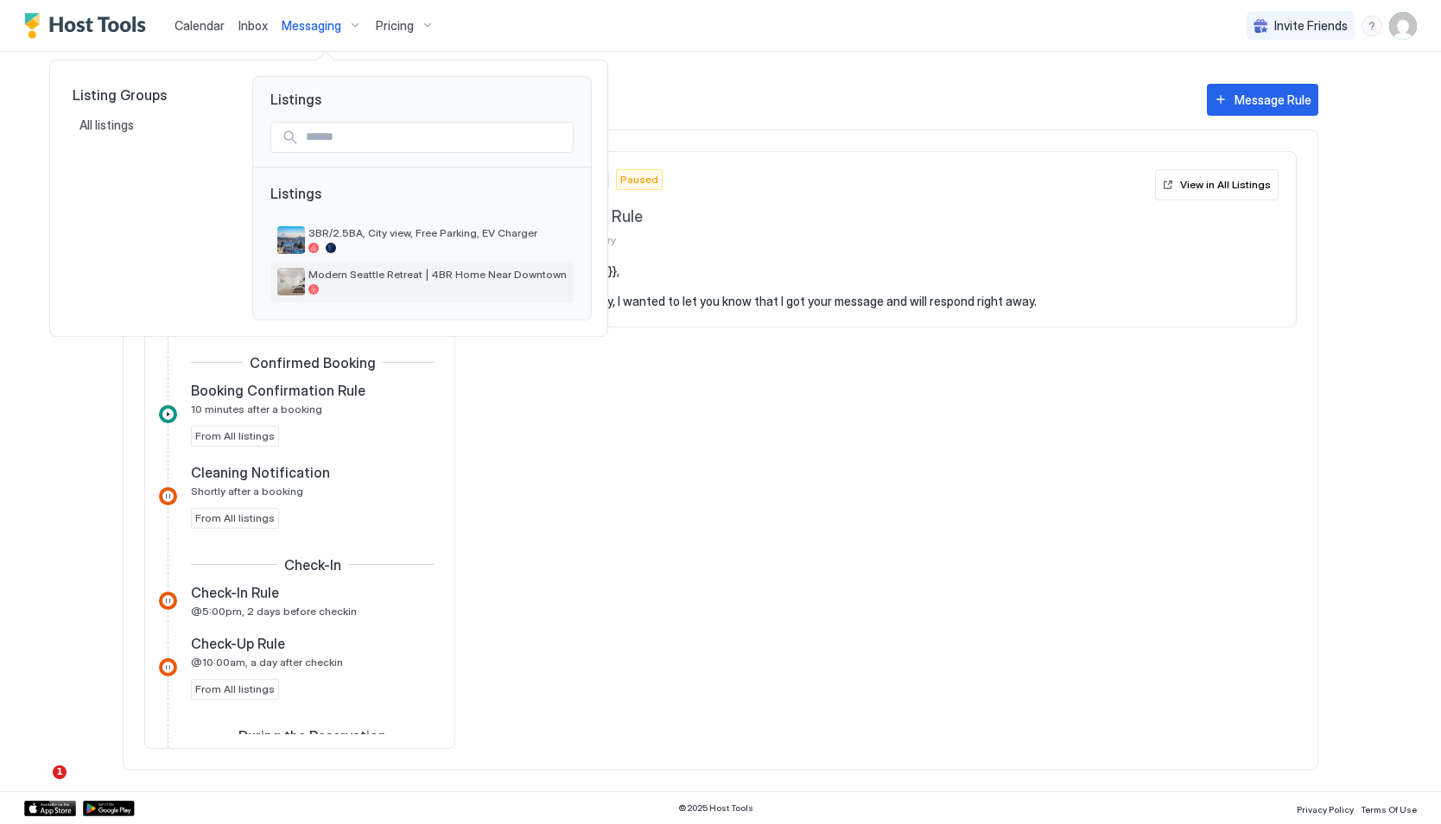
click at [346, 281] on span "Modern Seattle Retreat | 4BR Home Near Downtown" at bounding box center [437, 274] width 258 height 13
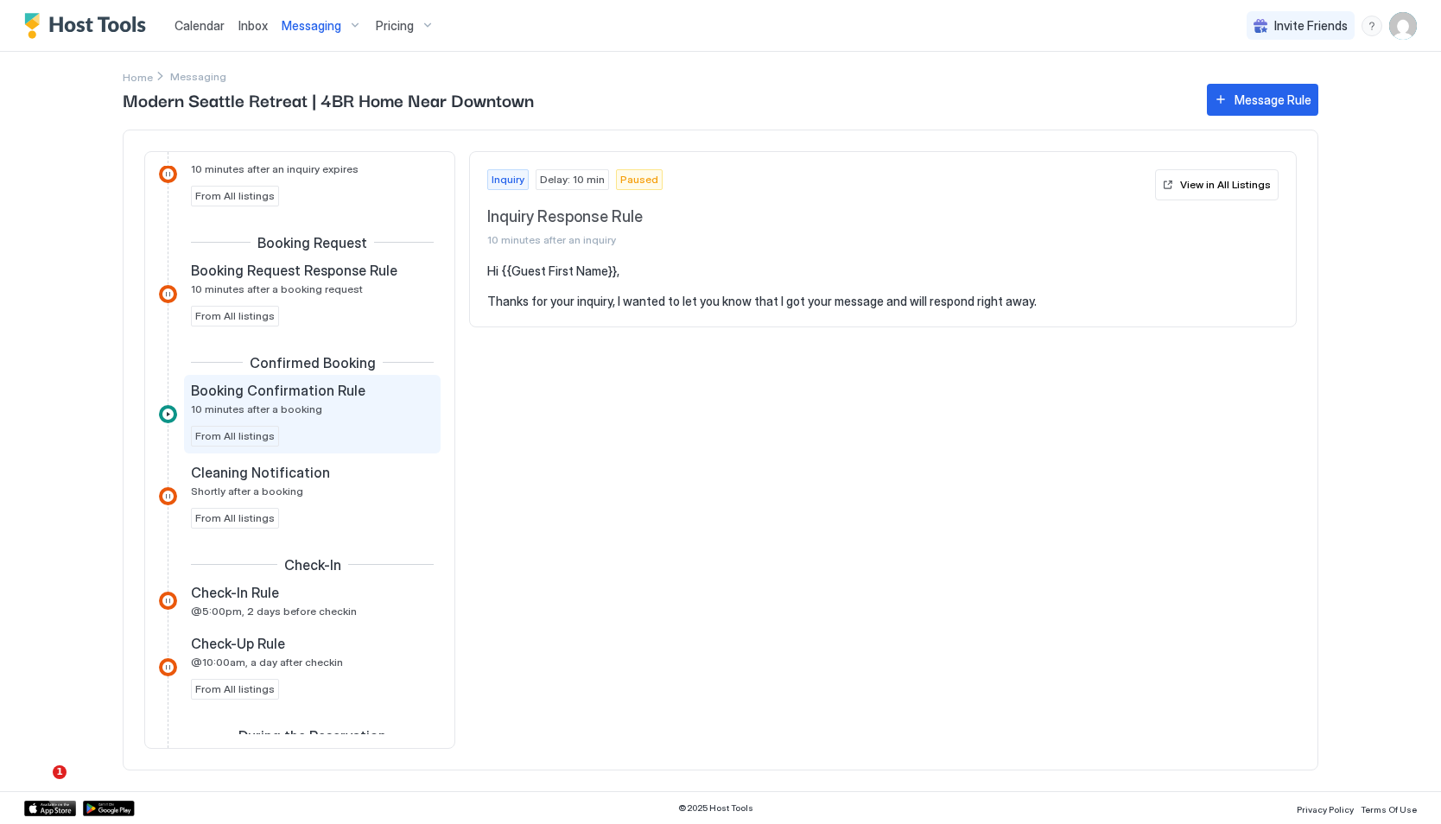
click at [300, 407] on span "10 minutes after a booking" at bounding box center [256, 408] width 131 height 13
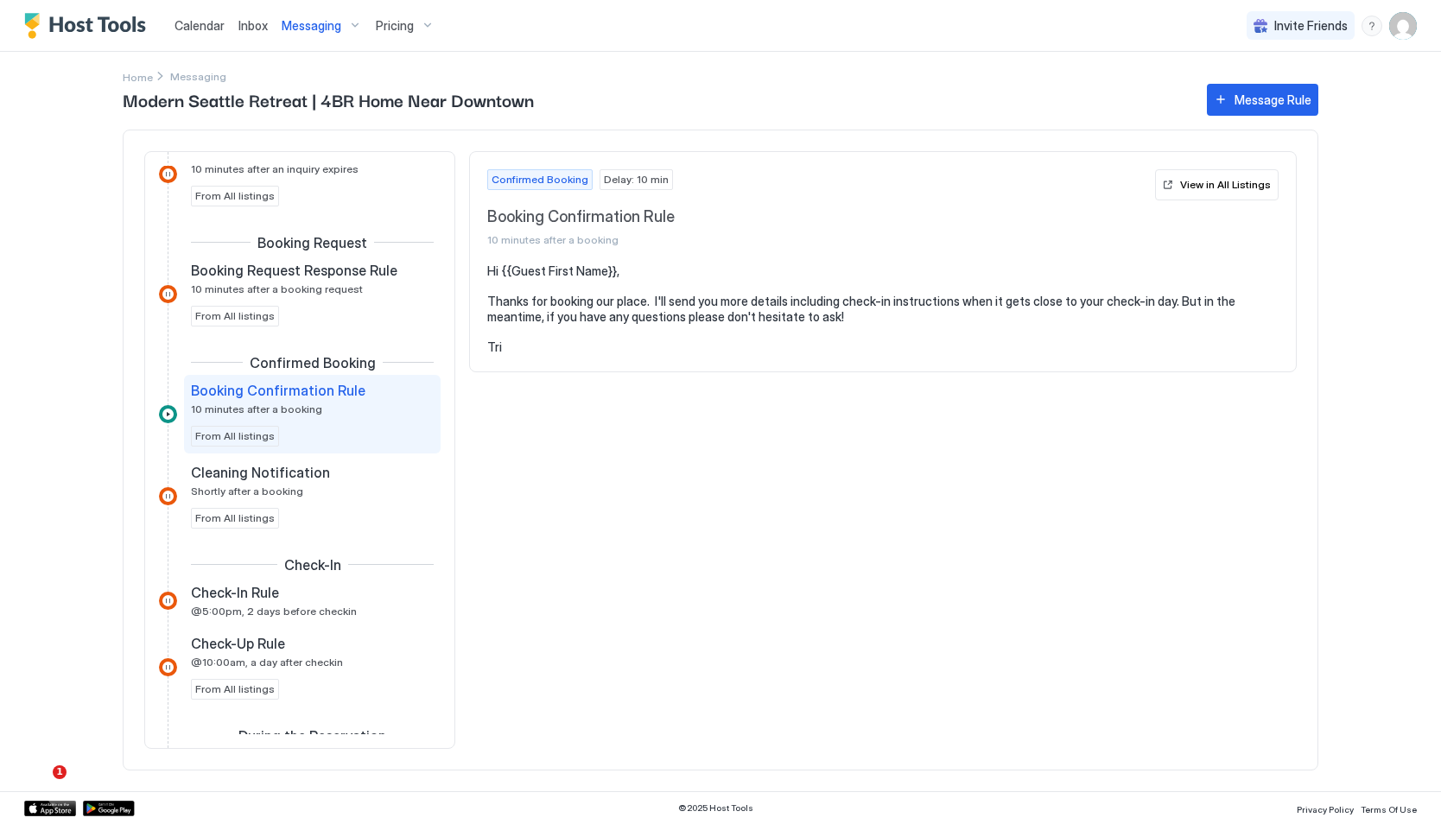
click at [495, 352] on pre "Hi {{Guest First Name}}, Thanks for booking our place. I'll send you more detai…" at bounding box center [882, 308] width 791 height 91
click at [1042, 213] on span "Booking Confirmation Rule" at bounding box center [817, 217] width 661 height 20
click at [559, 178] on span "Confirmed Booking" at bounding box center [539, 180] width 97 height 16
click at [247, 437] on span "From All listings" at bounding box center [234, 436] width 79 height 16
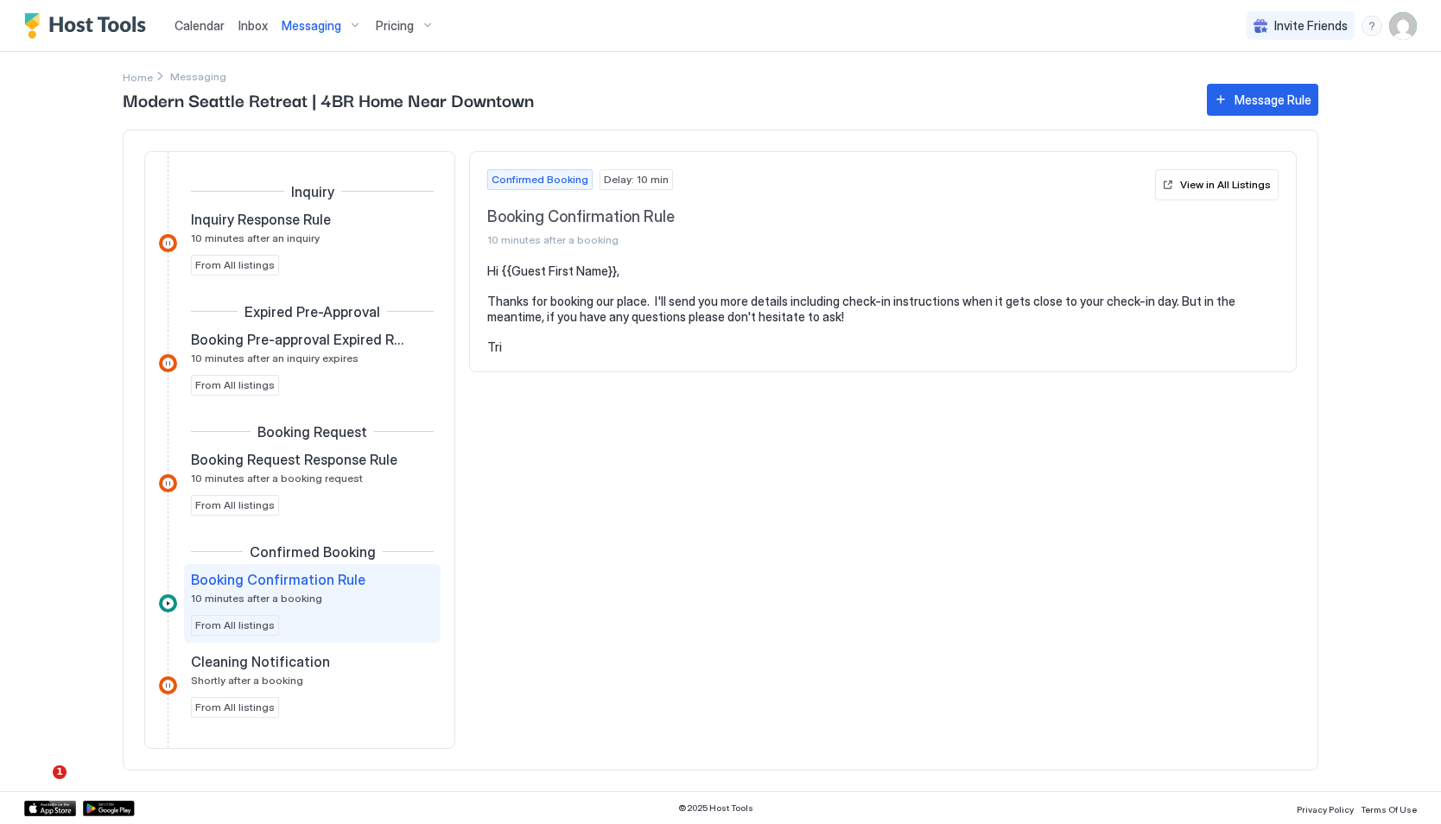
click at [1192, 166] on div "Confirmed Booking Delay: 10 min Booking Confirmation Rule 10 minutes after a bo…" at bounding box center [883, 208] width 826 height 112
click at [1190, 181] on div "View in All Listings" at bounding box center [1225, 185] width 91 height 16
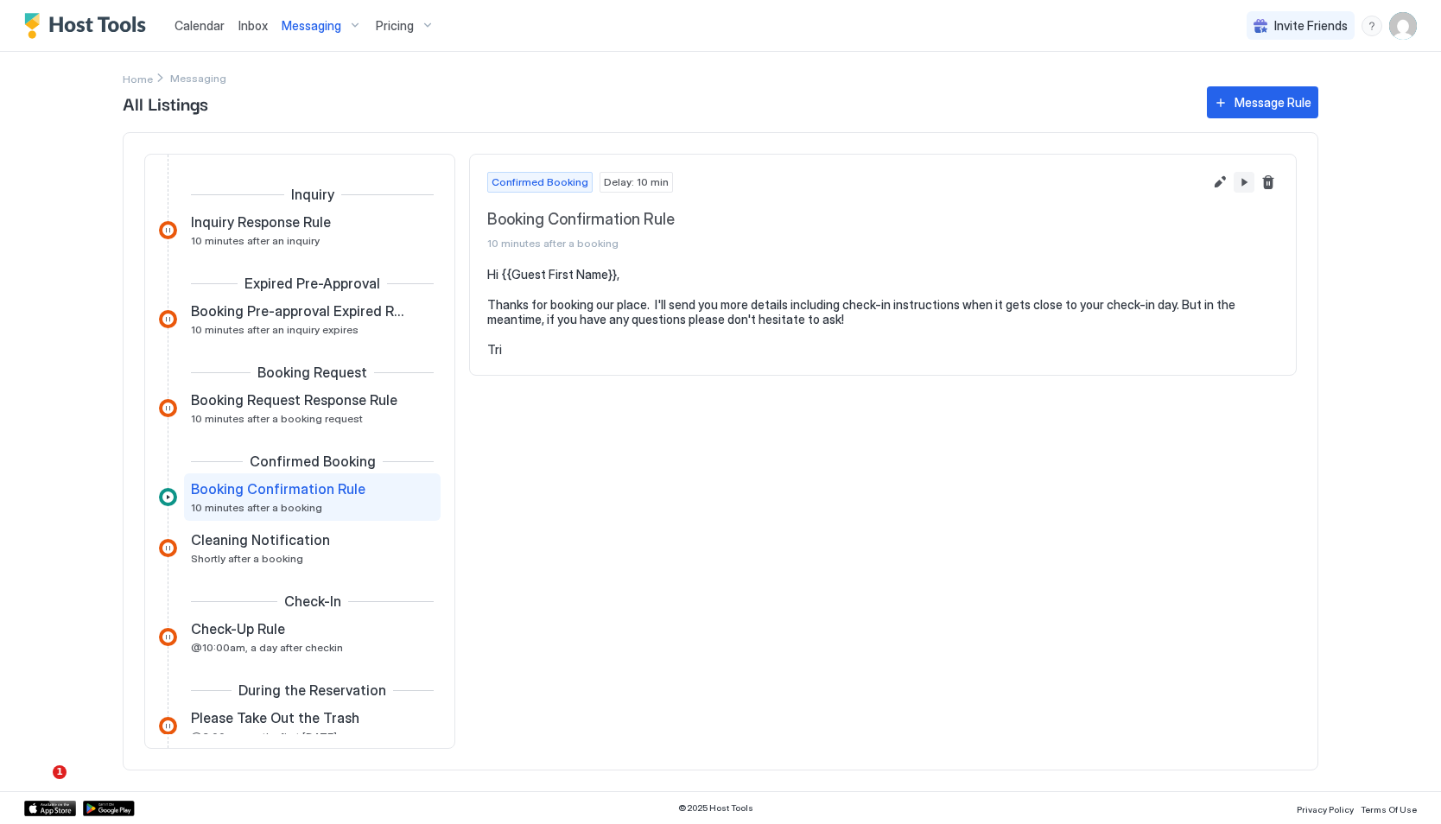
click at [1242, 181] on button "Pause Message Rule" at bounding box center [1243, 182] width 21 height 21
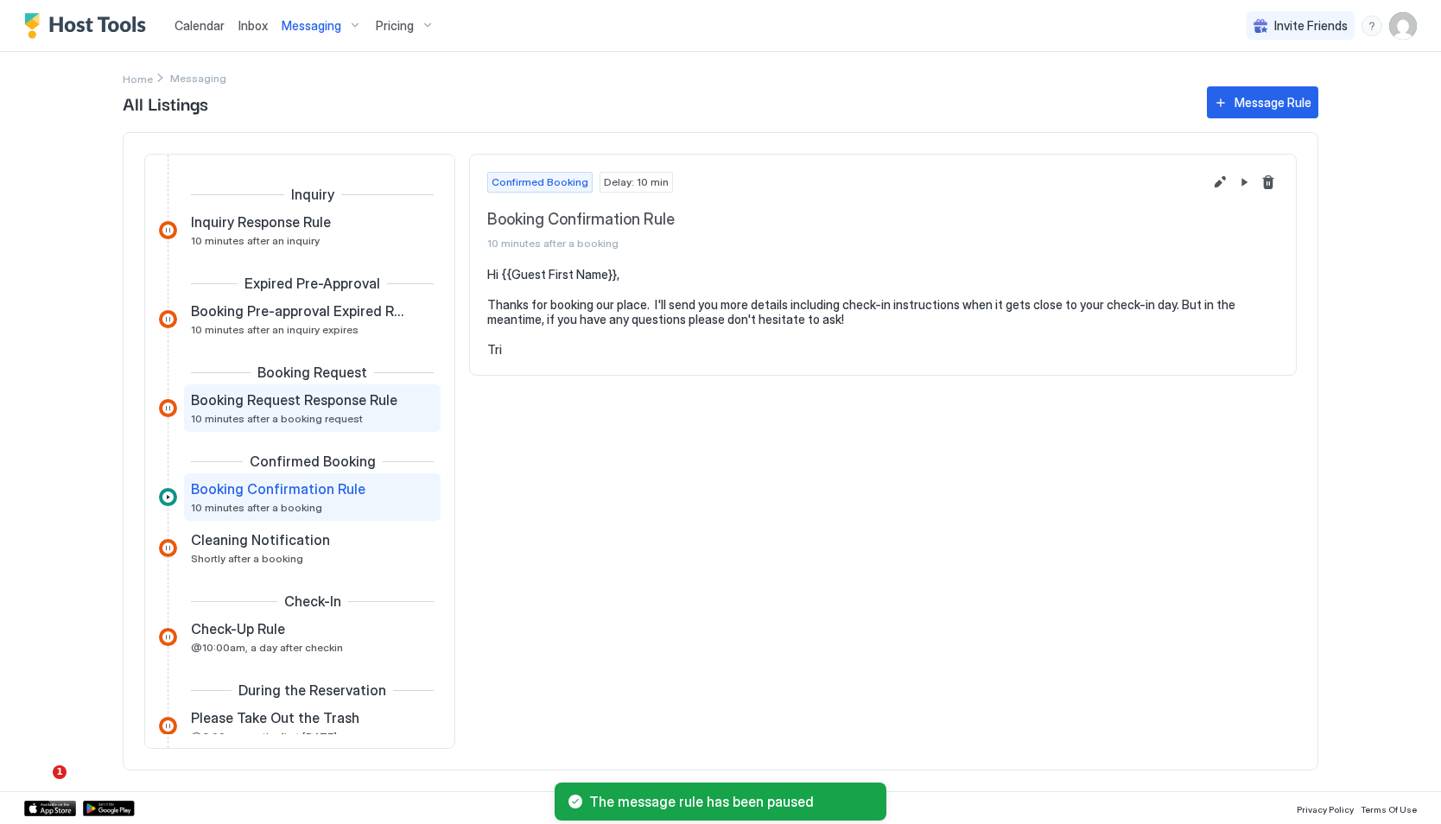
click at [295, 412] on span "10 minutes after a booking request" at bounding box center [277, 418] width 172 height 13
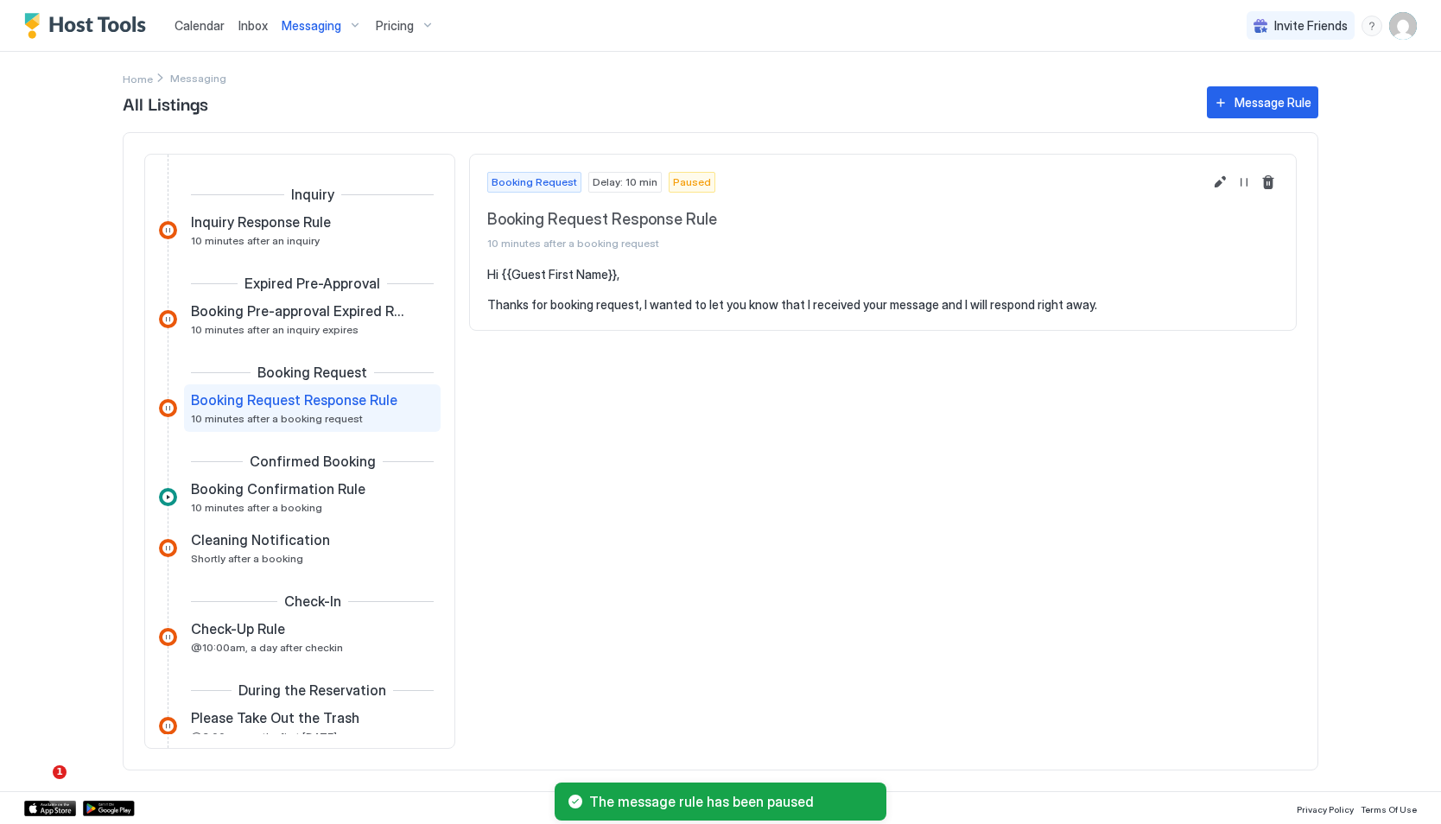
click at [320, 31] on span "Messaging" at bounding box center [312, 26] width 60 height 16
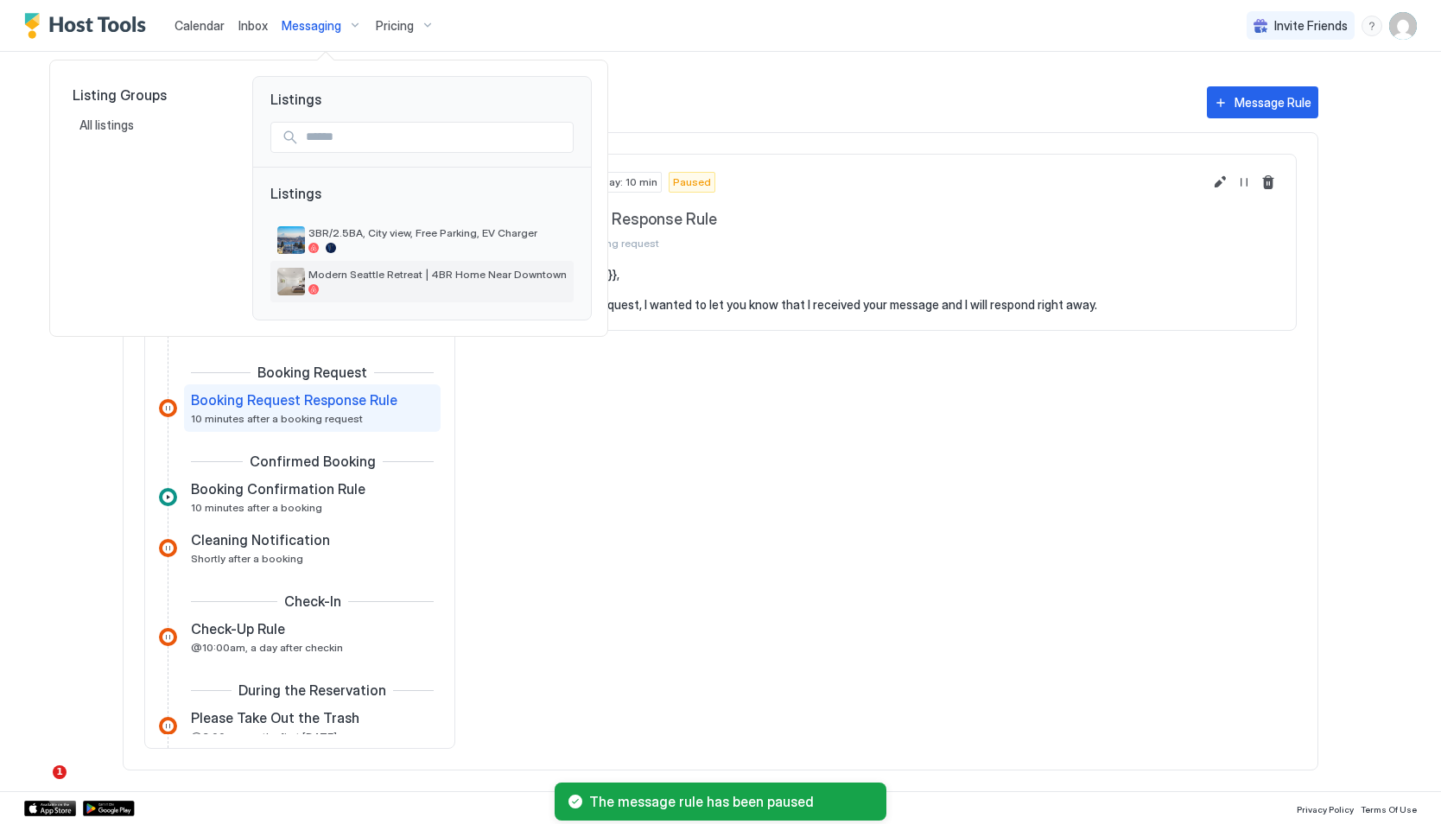
click at [331, 269] on span "Modern Seattle Retreat | 4BR Home Near Downtown" at bounding box center [437, 274] width 258 height 13
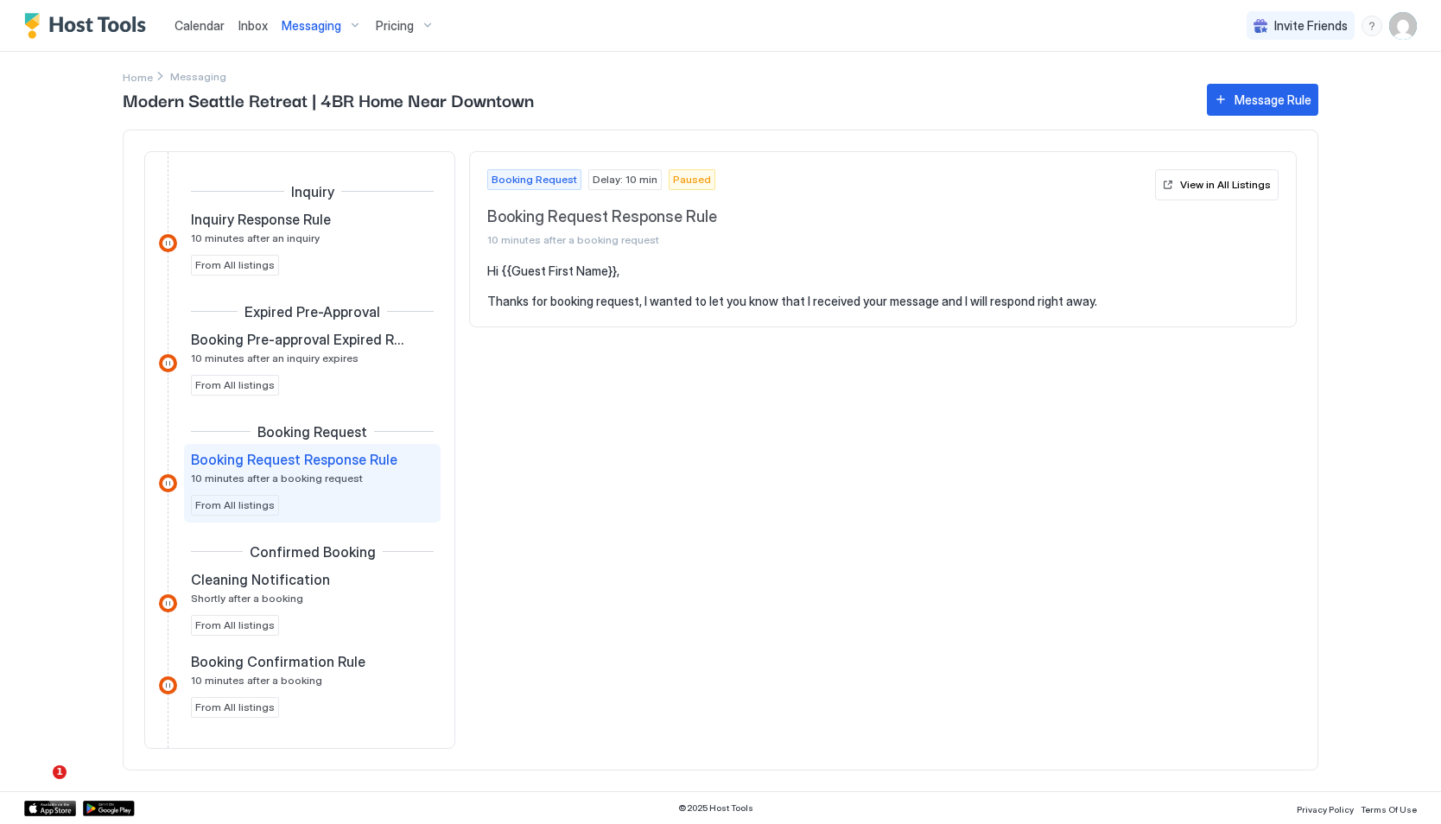
click at [304, 483] on span "10 minutes after a booking request" at bounding box center [277, 478] width 172 height 13
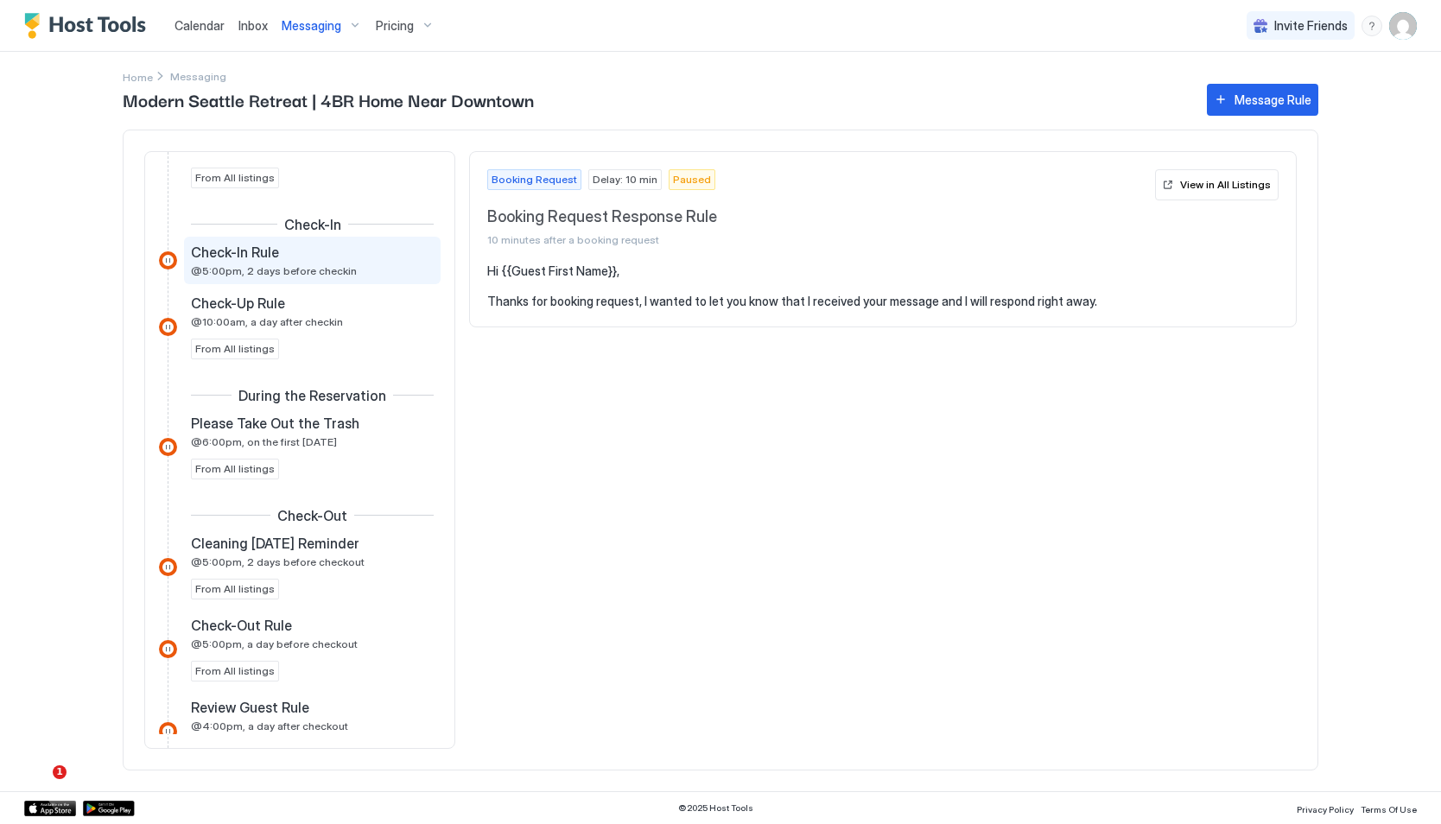
scroll to position [542, 0]
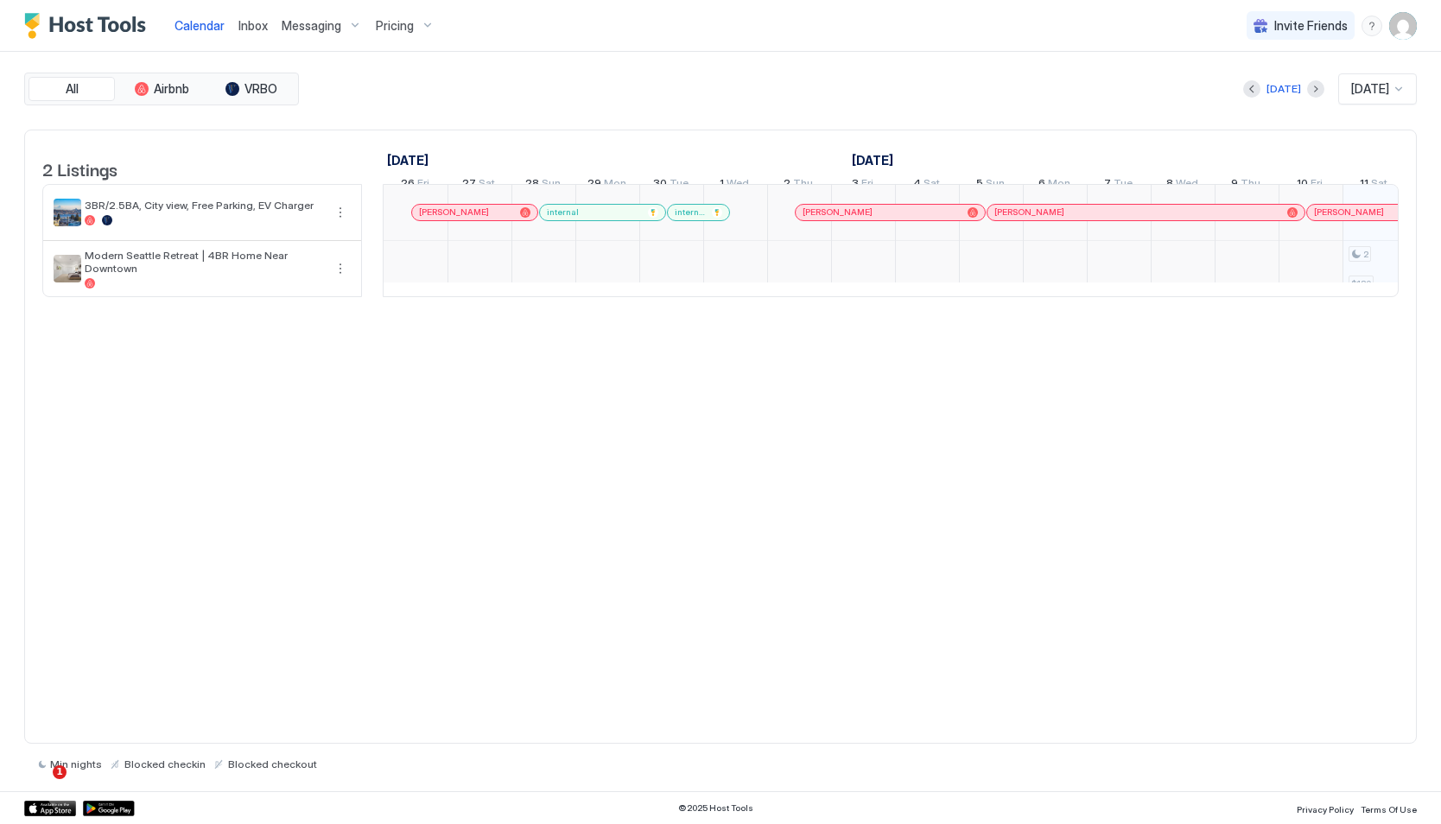
scroll to position [0, 960]
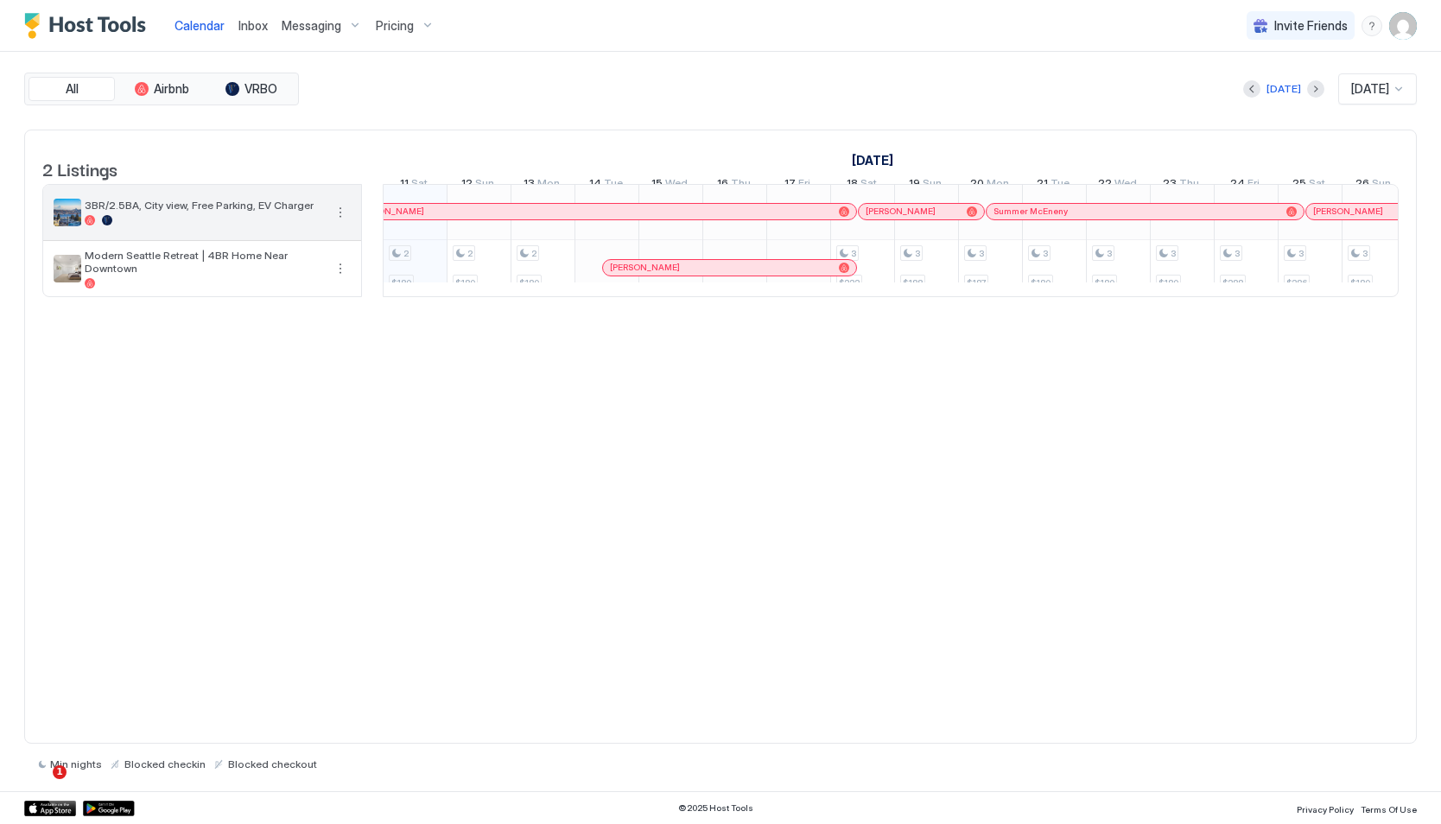
click at [232, 225] on div "3BR/2.5BA, City view, Free Parking, EV Charger" at bounding box center [204, 212] width 238 height 27
click at [327, 33] on div "Messaging" at bounding box center [322, 25] width 94 height 29
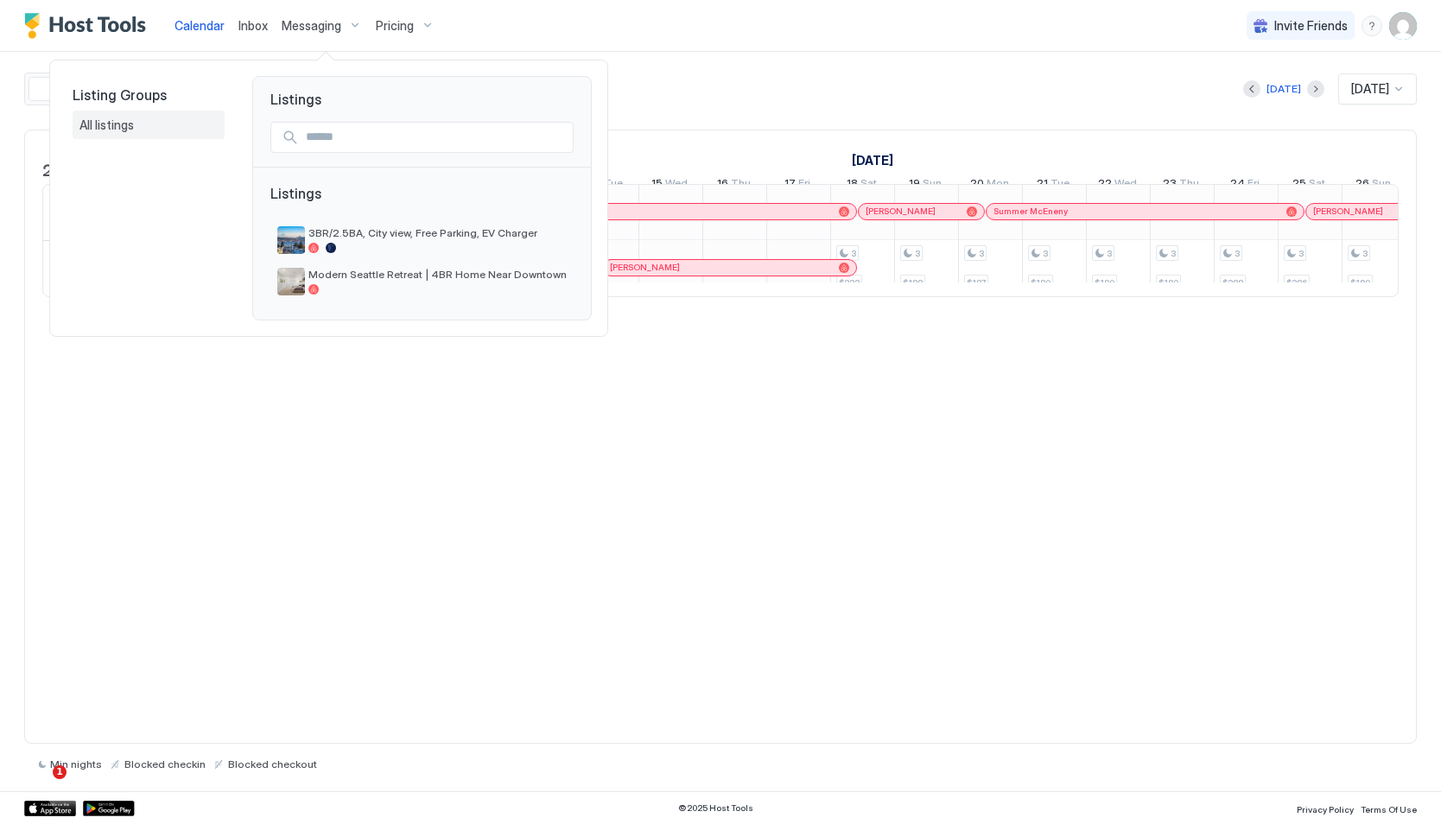
click at [132, 129] on span "All listings" at bounding box center [107, 125] width 57 height 16
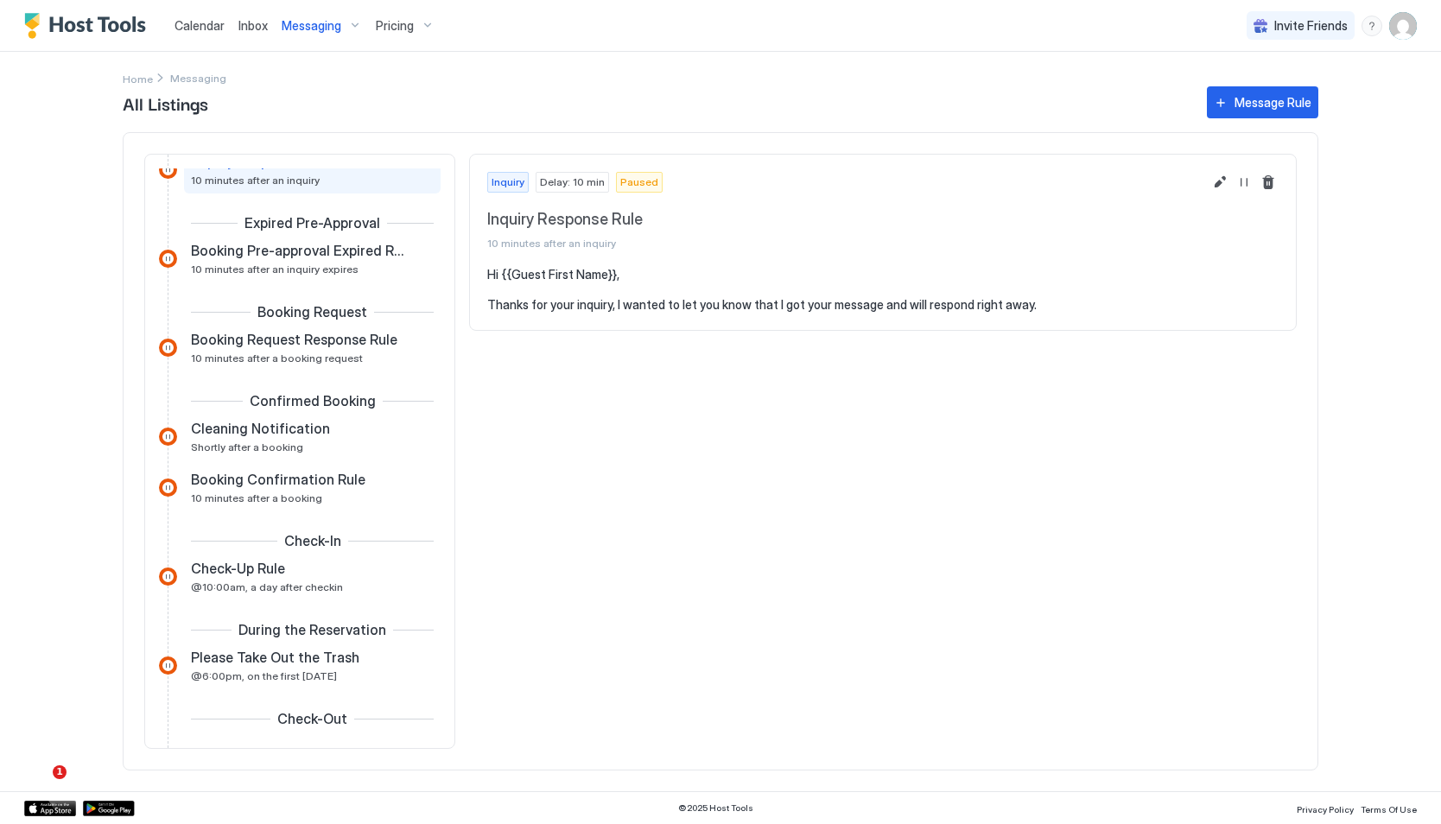
scroll to position [58, 0]
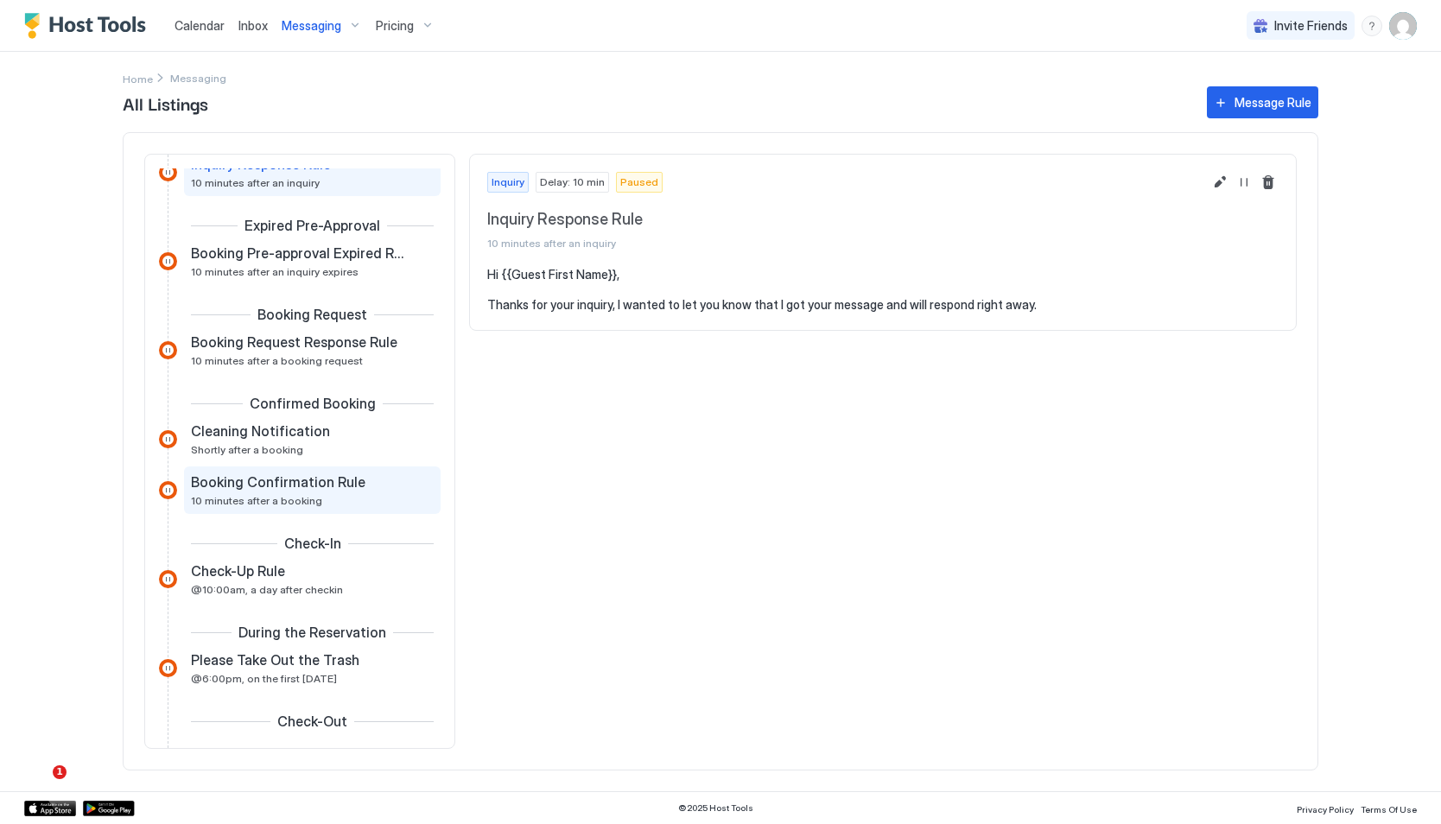
click at [314, 493] on div "Booking Confirmation Rule 10 minutes after a booking" at bounding box center [300, 490] width 219 height 34
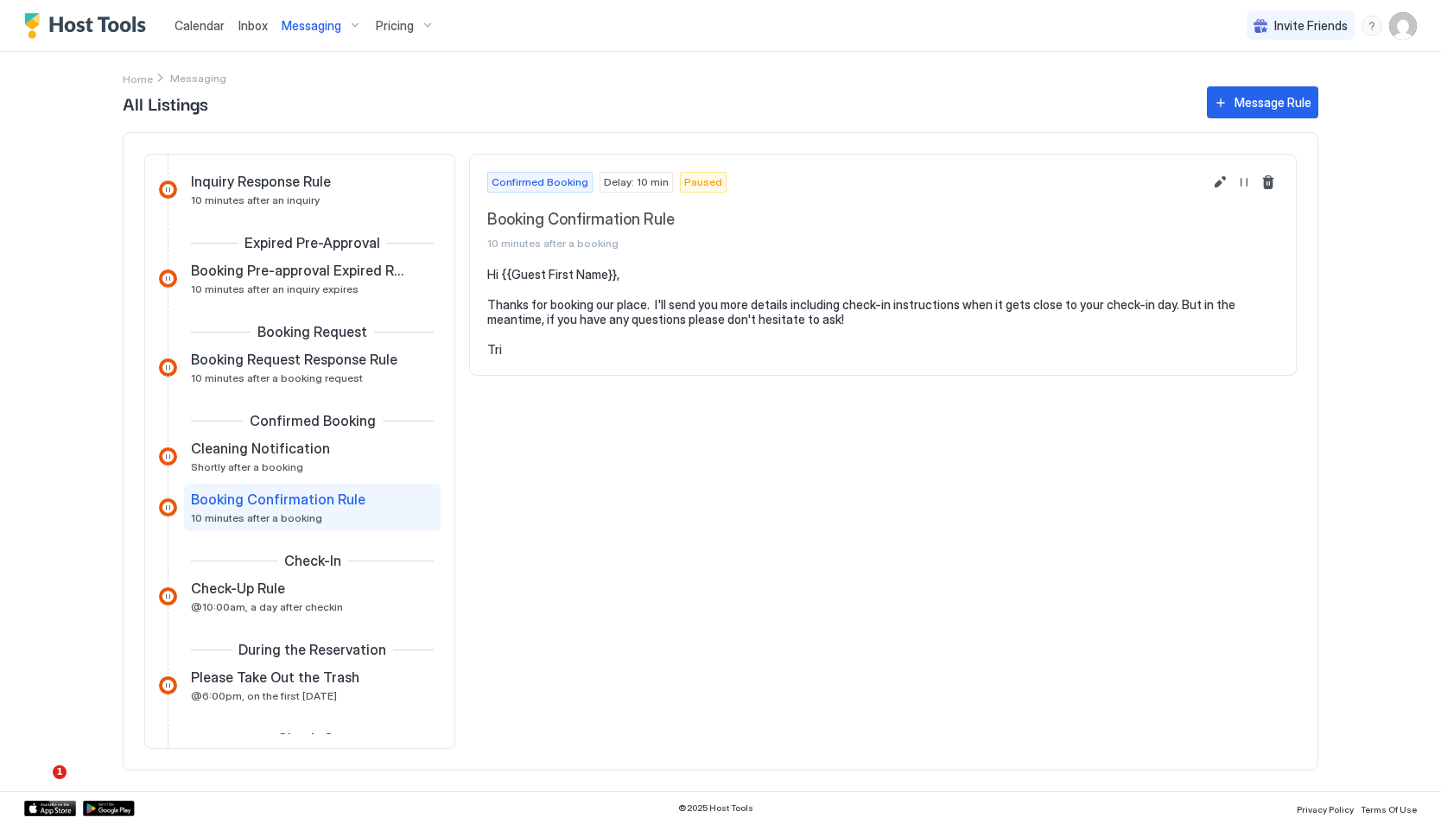
scroll to position [29, 0]
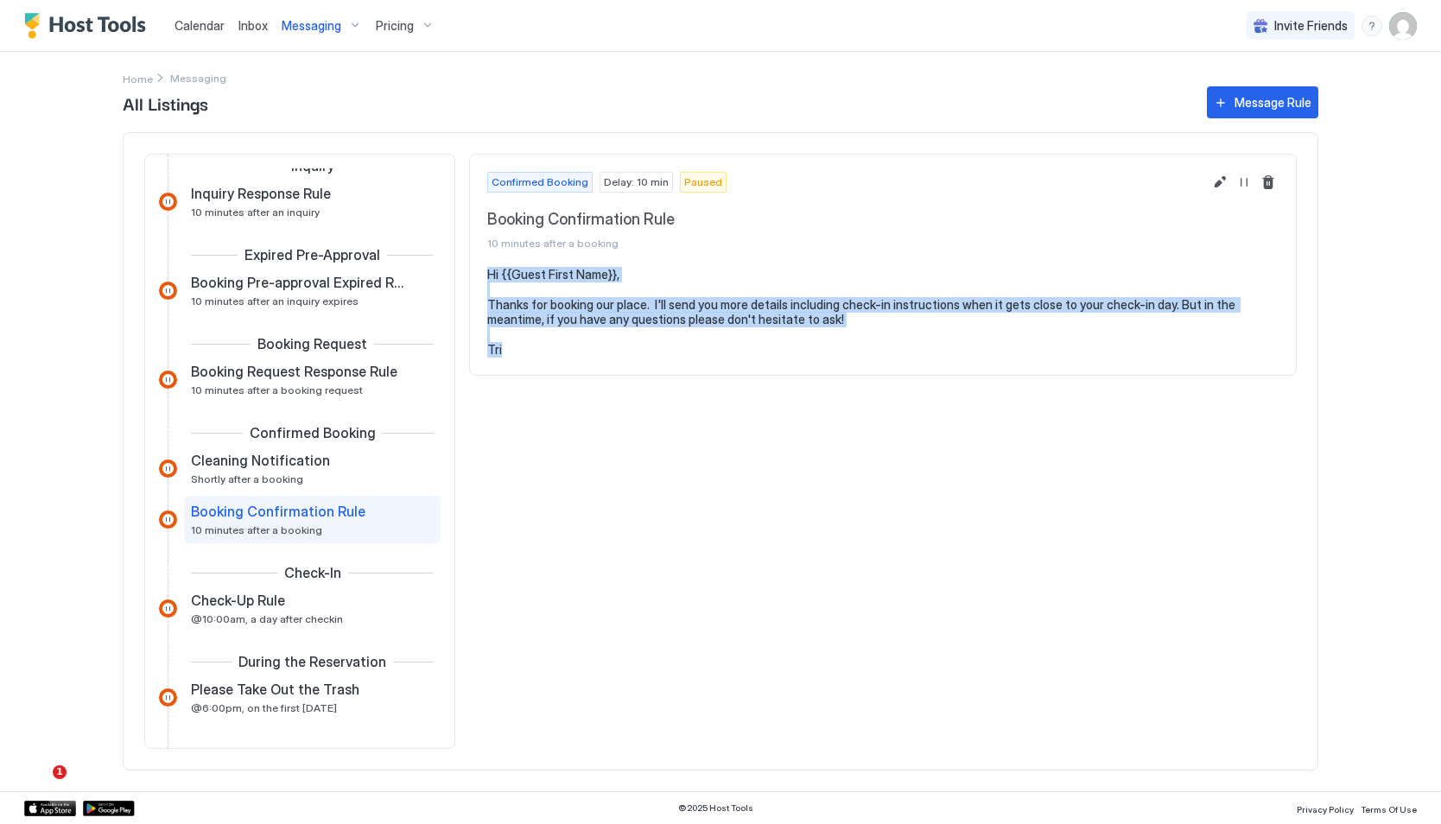
drag, startPoint x: 527, startPoint y: 346, endPoint x: 487, endPoint y: 270, distance: 85.8
click at [487, 270] on pre "Hi {{Guest First Name}}, Thanks for booking our place. I'll send you more detai…" at bounding box center [882, 312] width 791 height 91
copy pre "Hi {{Guest First Name}}, Thanks for booking our place. I'll send you more detai…"
click at [314, 26] on span "Messaging" at bounding box center [312, 26] width 60 height 16
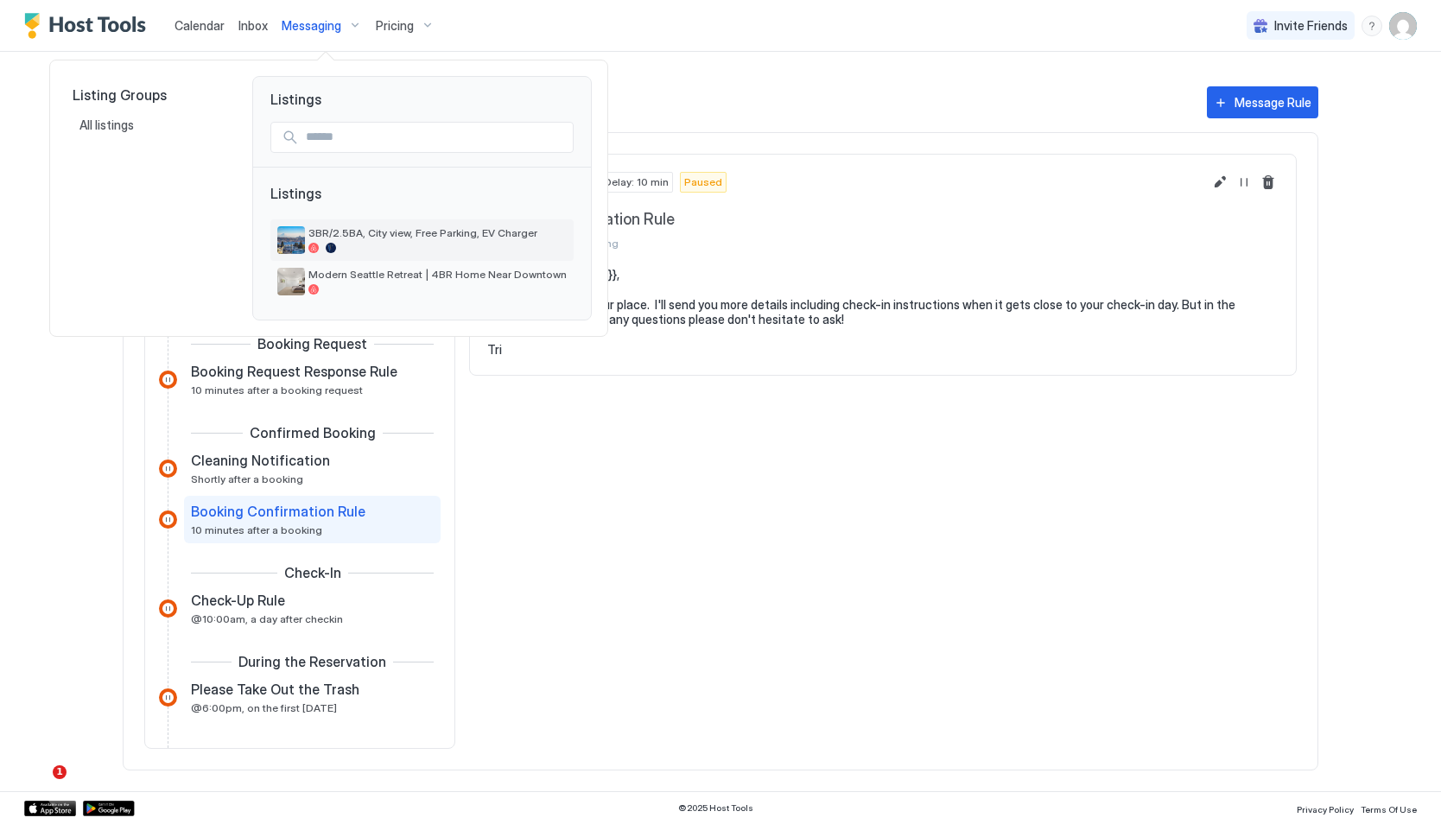
click at [366, 231] on span "3BR/2.5BA, City view, Free Parking, EV Charger" at bounding box center [437, 232] width 258 height 13
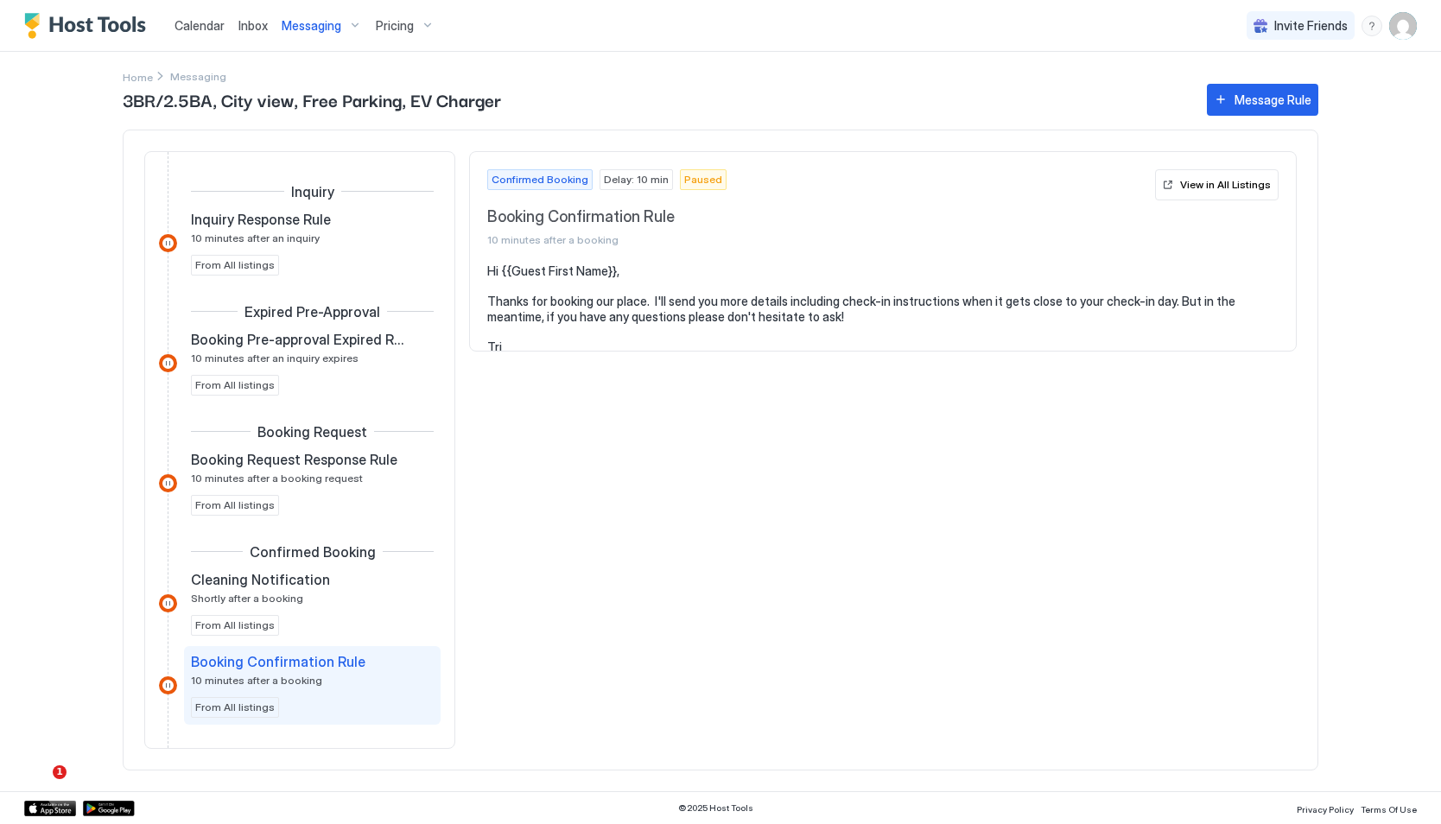
scroll to position [237, 0]
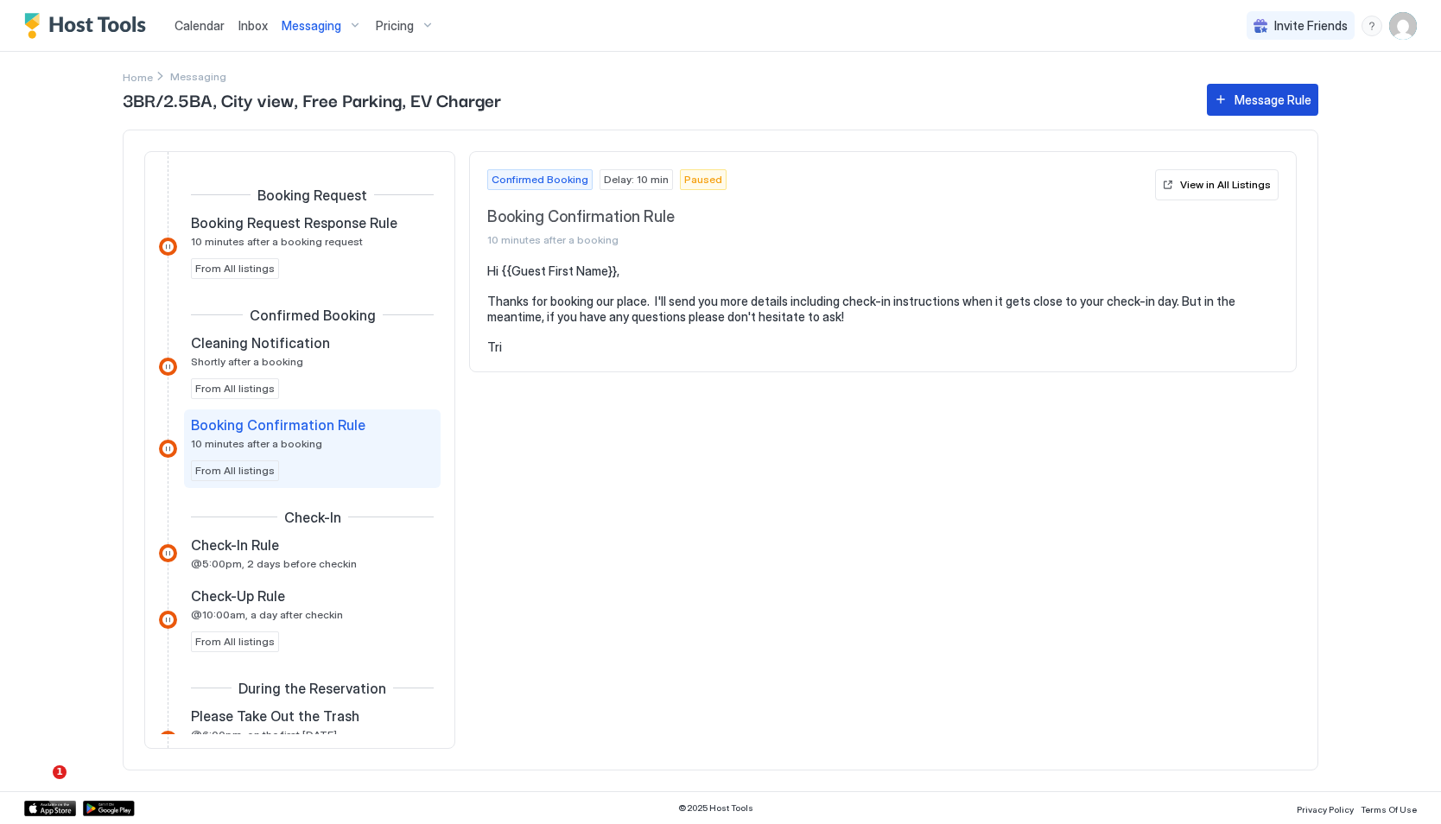
click at [1275, 92] on div "Message Rule" at bounding box center [1272, 100] width 77 height 18
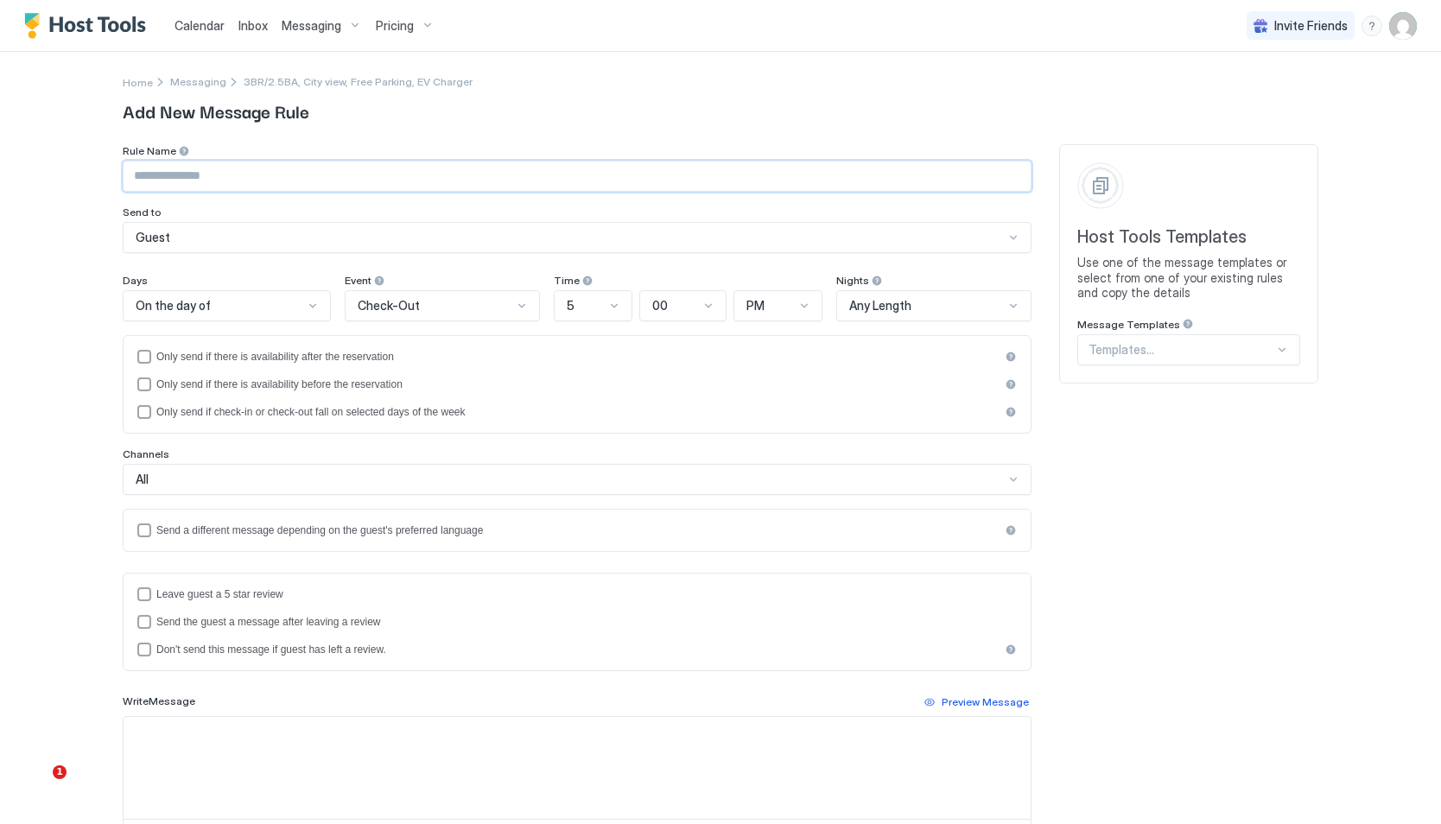
click at [188, 174] on input "Input Field" at bounding box center [577, 176] width 907 height 29
type input "**********"
click at [198, 725] on textarea "Input Field" at bounding box center [577, 768] width 907 height 102
paste textarea "**********"
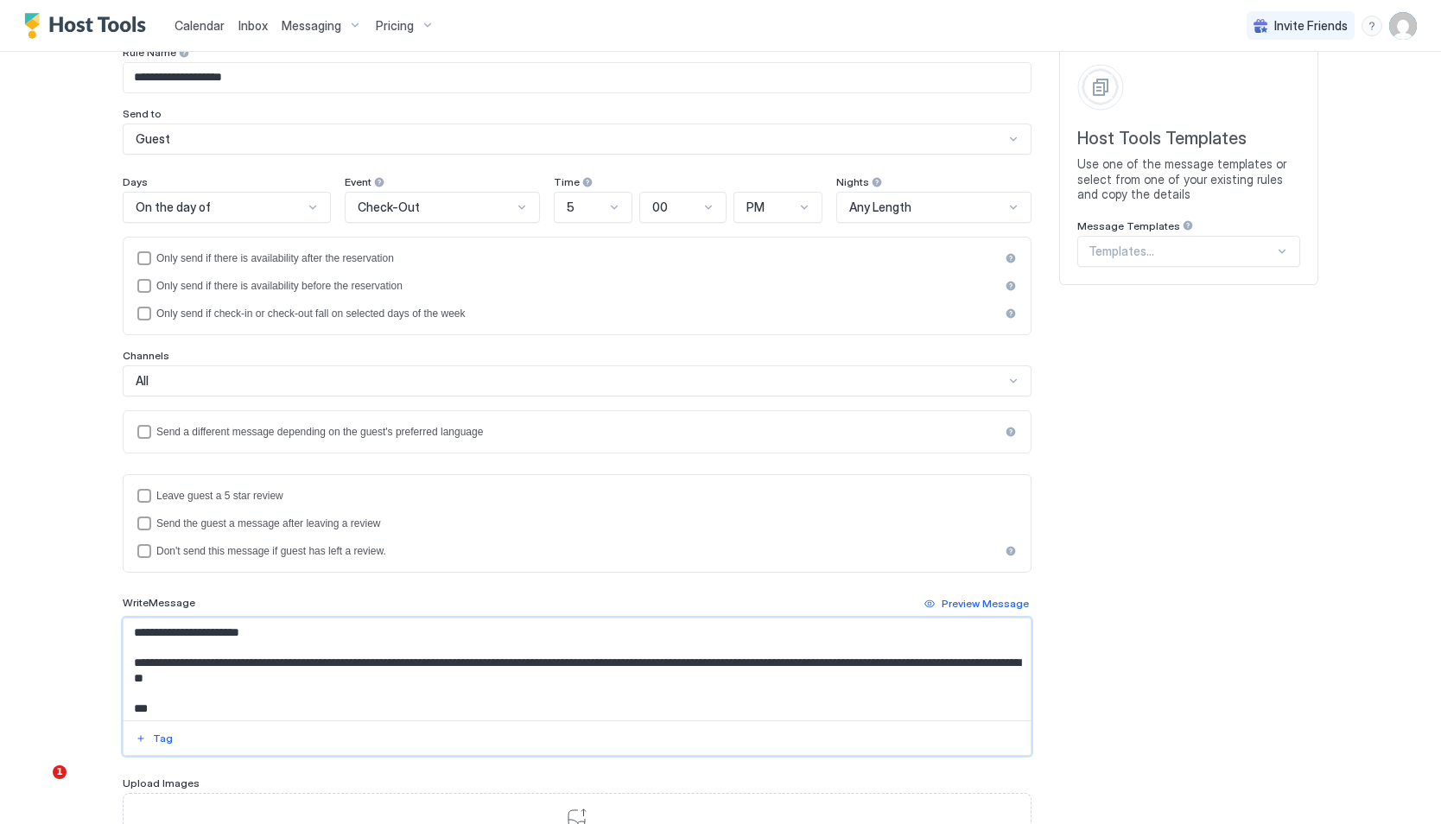
drag, startPoint x: 257, startPoint y: 630, endPoint x: 160, endPoint y: 637, distance: 97.0
click at [160, 637] on textarea "**********" at bounding box center [577, 669] width 907 height 102
click at [157, 739] on div "Tag" at bounding box center [163, 739] width 20 height 16
click at [218, 635] on textarea "**********" at bounding box center [577, 669] width 907 height 102
type textarea "**********"
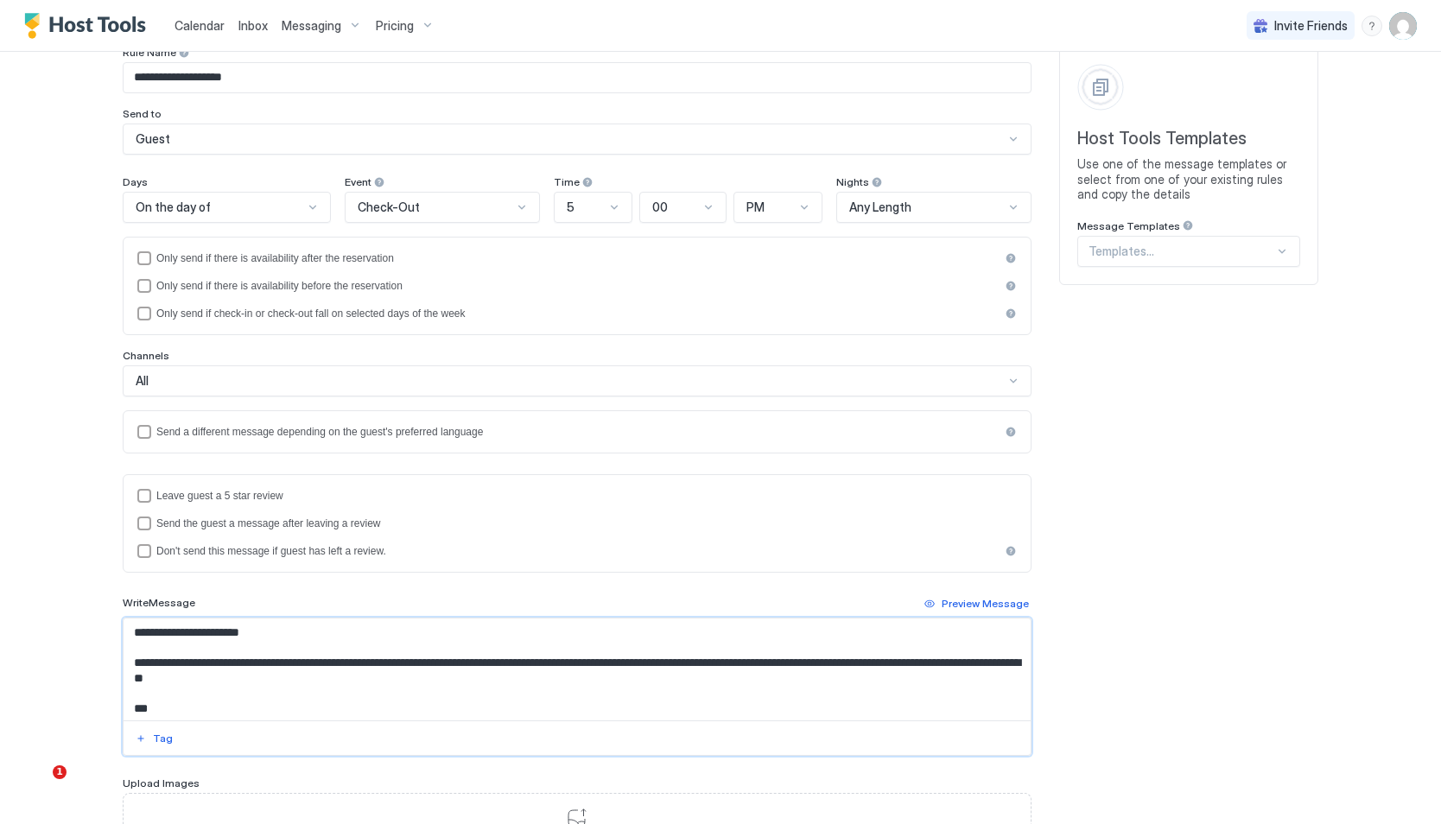
click at [218, 635] on textarea "**********" at bounding box center [577, 669] width 907 height 102
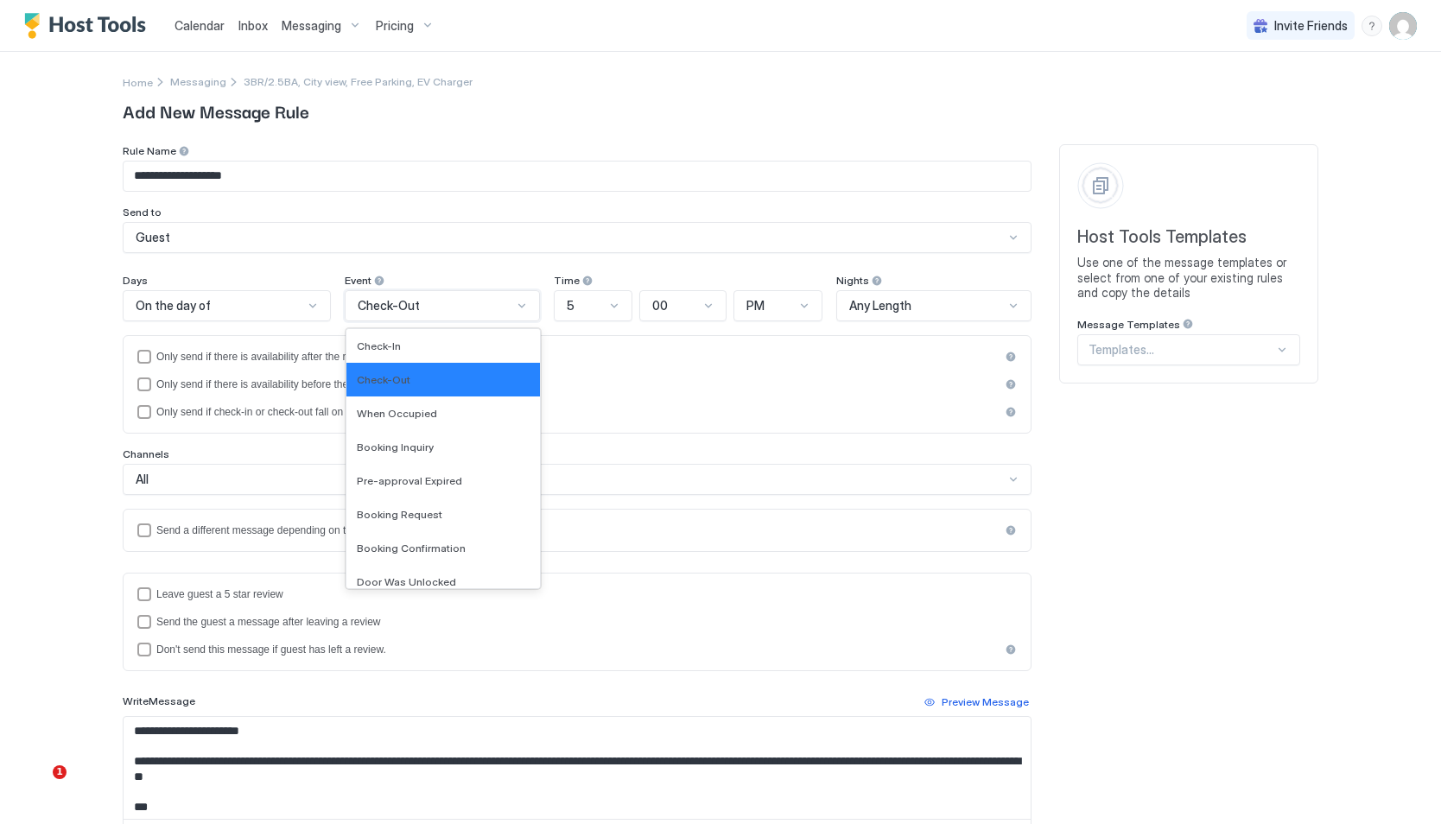
click at [404, 307] on span "Check-Out" at bounding box center [389, 306] width 62 height 16
click at [415, 542] on span "Booking Confirmation" at bounding box center [411, 548] width 109 height 13
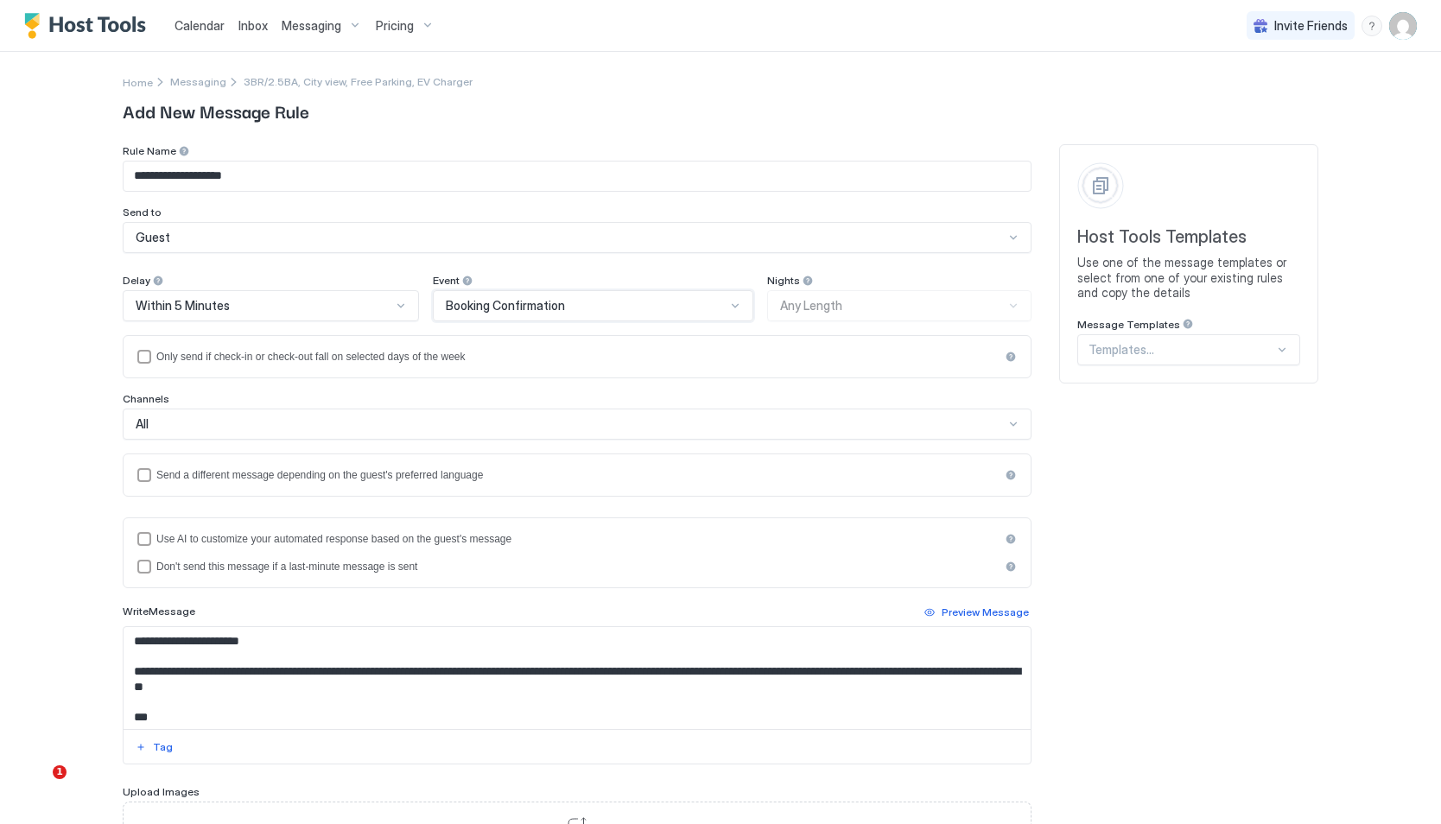
click at [321, 298] on div "Within 5 Minutes" at bounding box center [264, 306] width 256 height 16
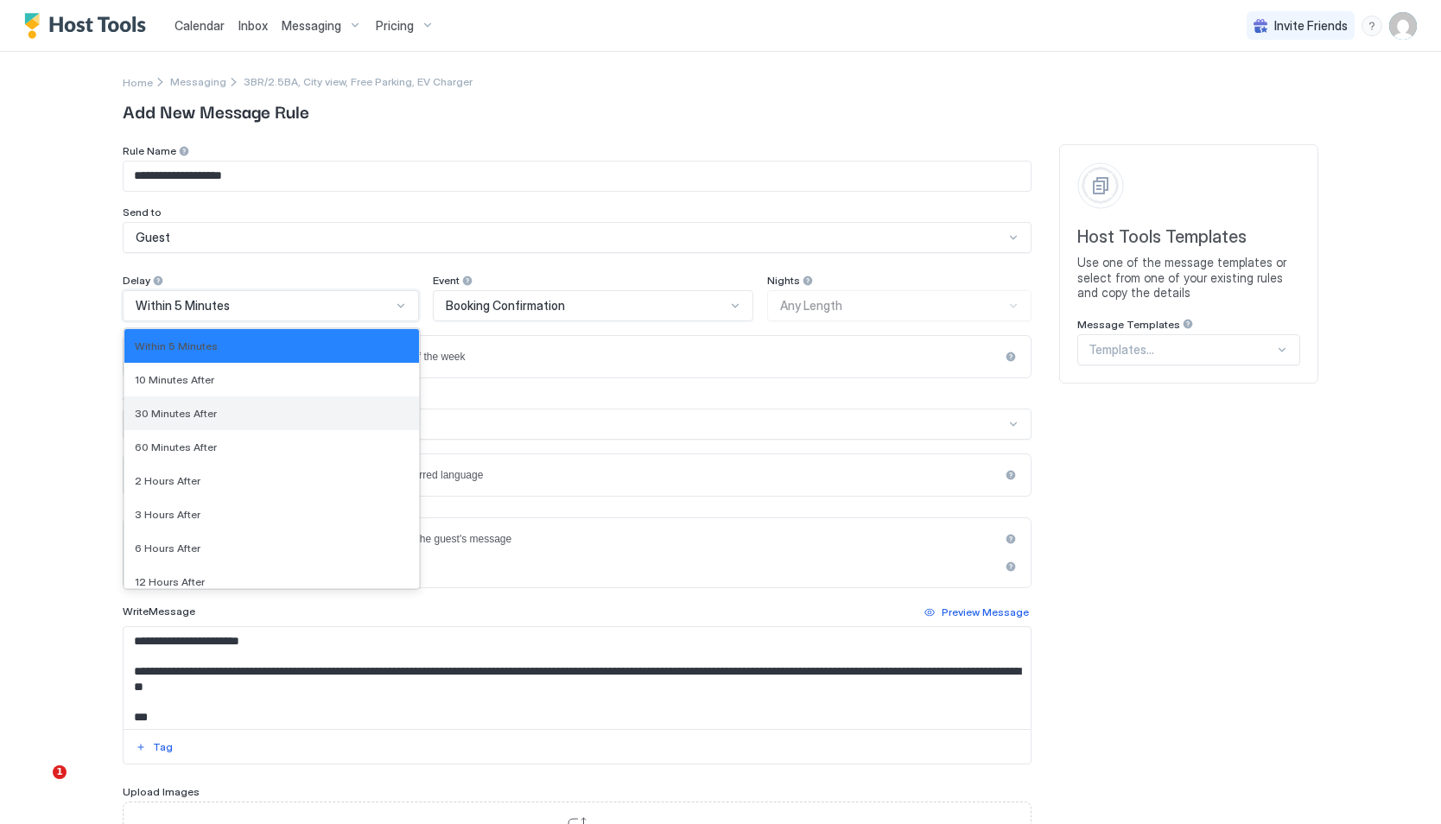
click at [244, 407] on div "30 Minutes After" at bounding box center [272, 413] width 274 height 13
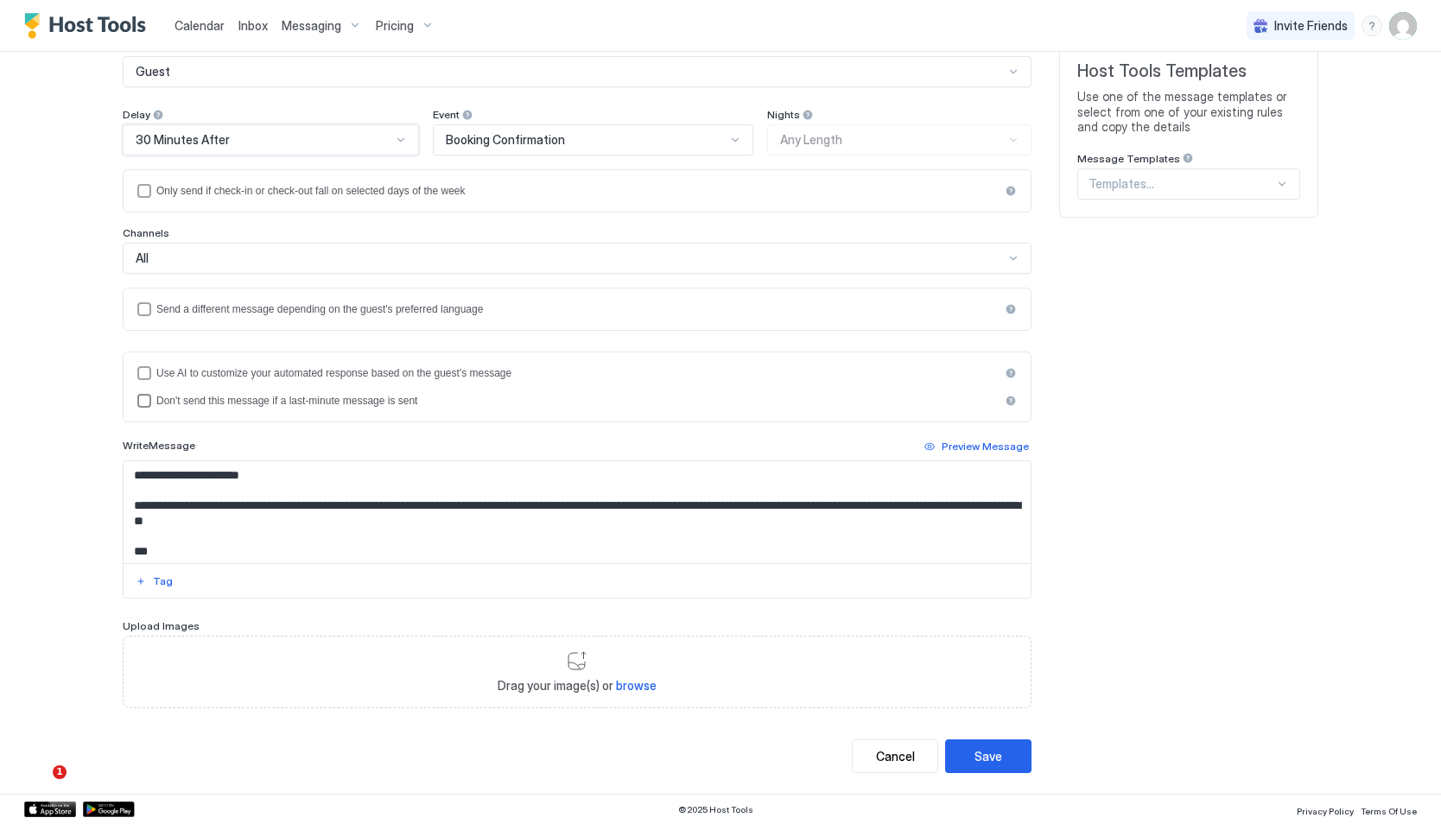
scroll to position [167, 0]
click at [984, 757] on div "Save" at bounding box center [988, 755] width 28 height 18
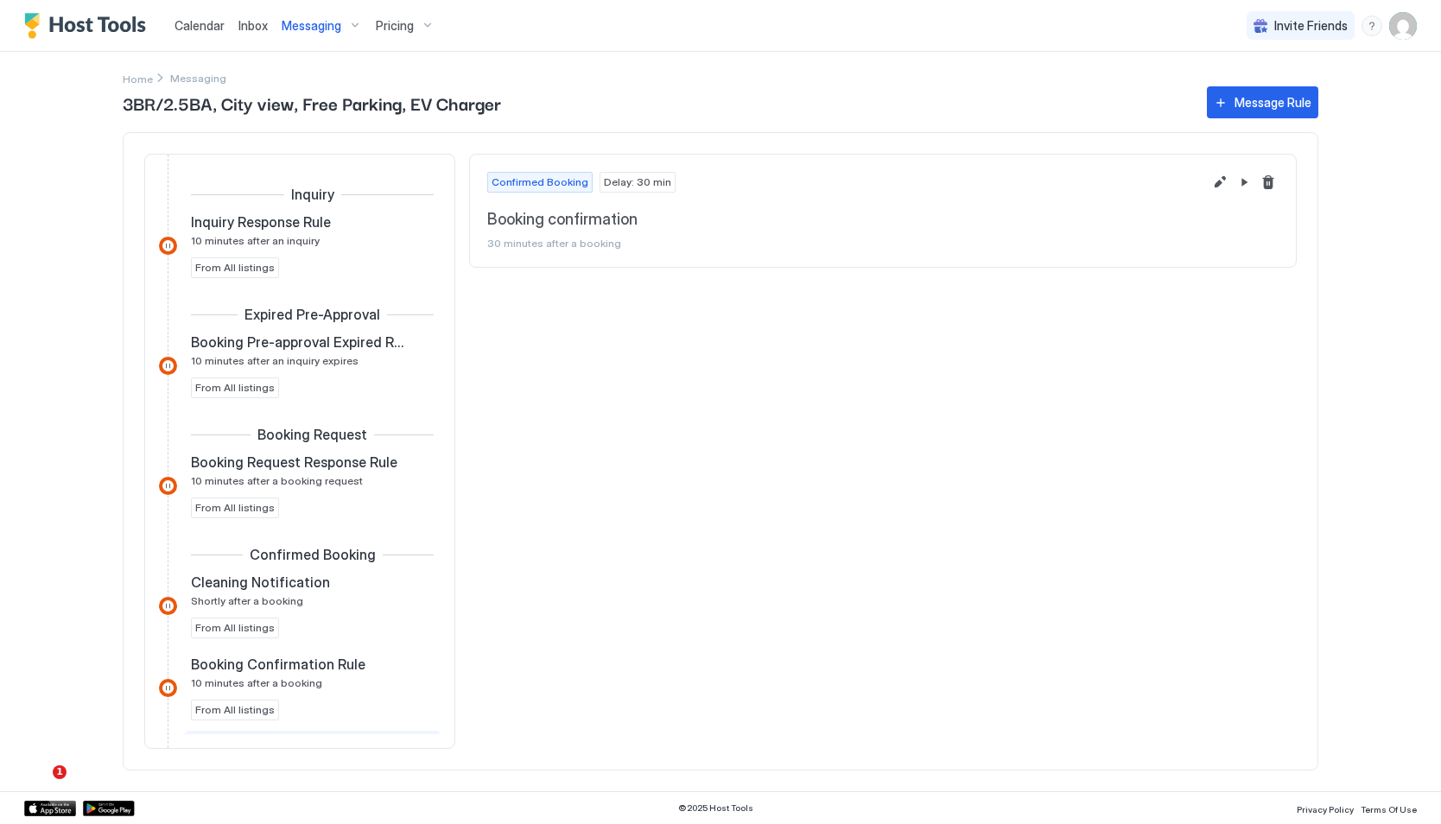
scroll to position [303, 0]
